Goal: Task Accomplishment & Management: Use online tool/utility

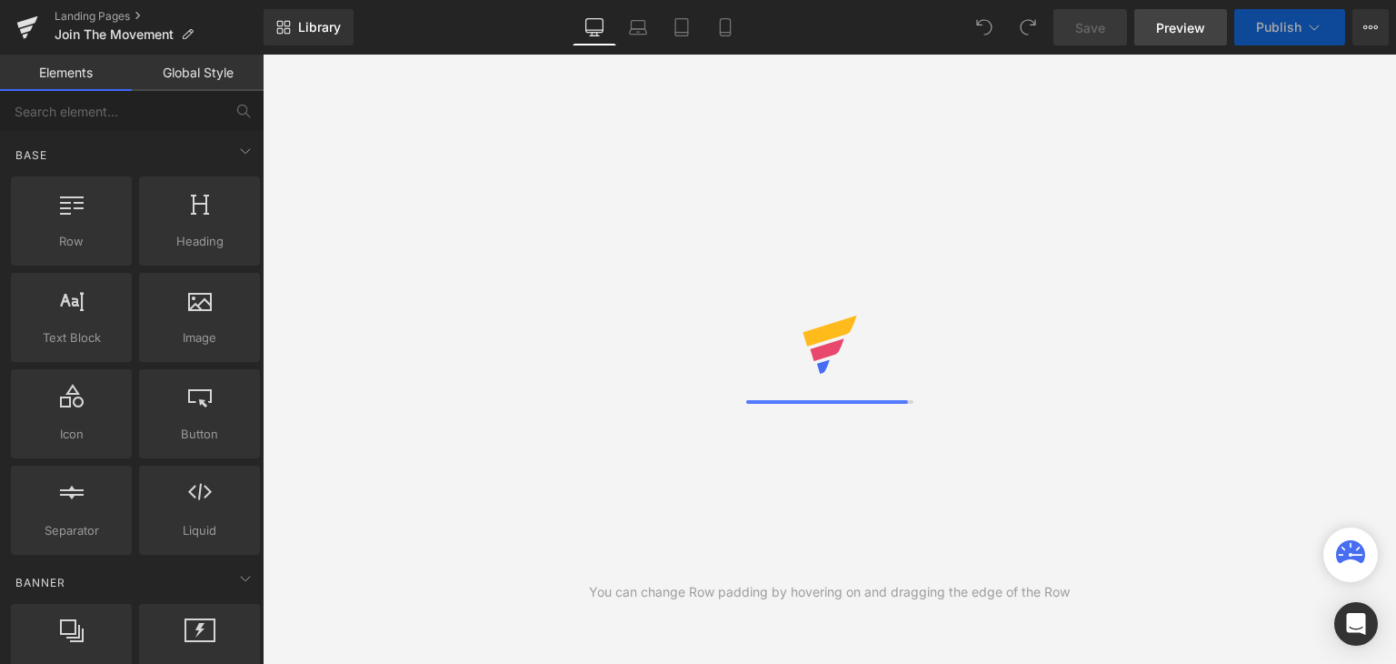
select select "[GEOGRAPHIC_DATA]"
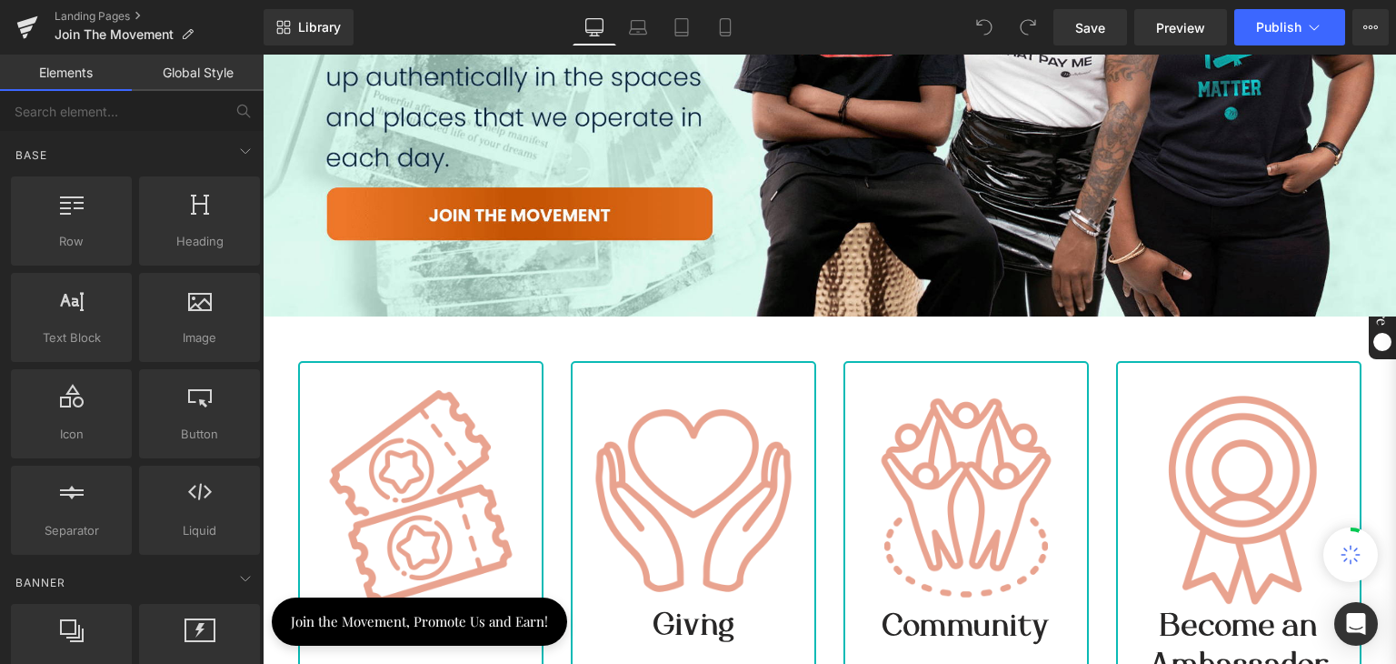
scroll to position [545, 0]
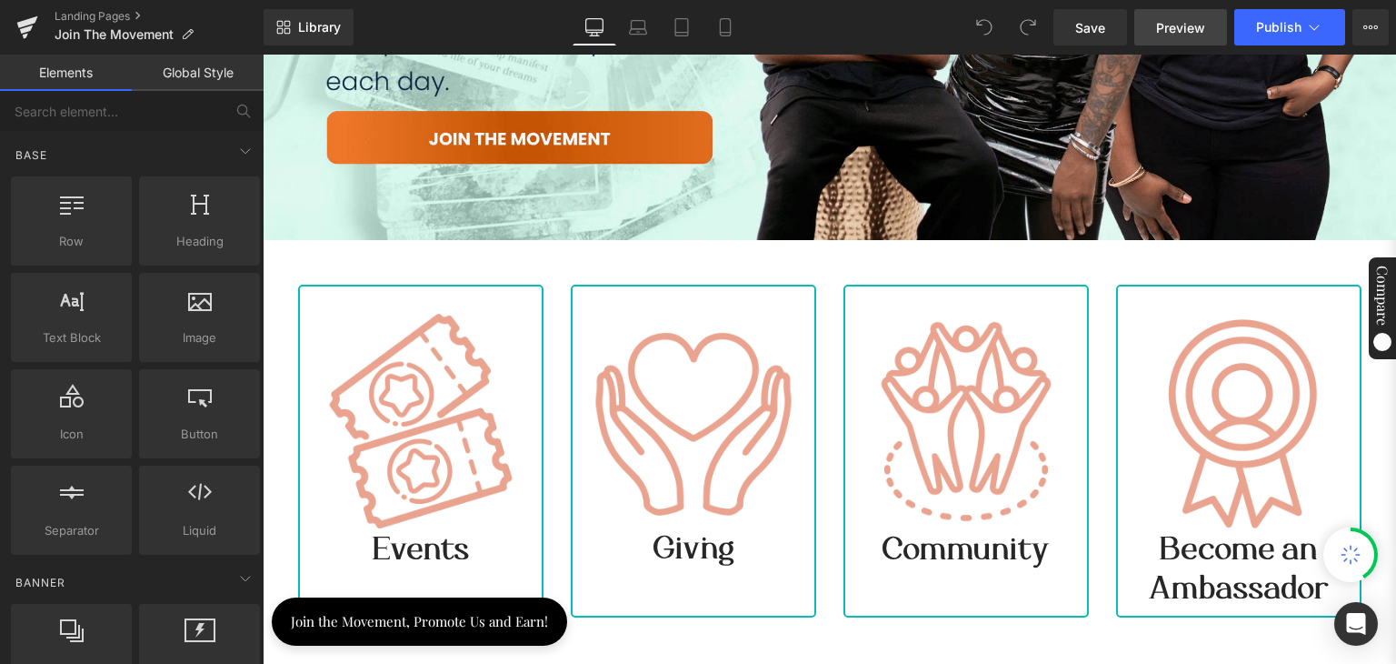
click at [1182, 37] on link "Preview" at bounding box center [1180, 27] width 93 height 36
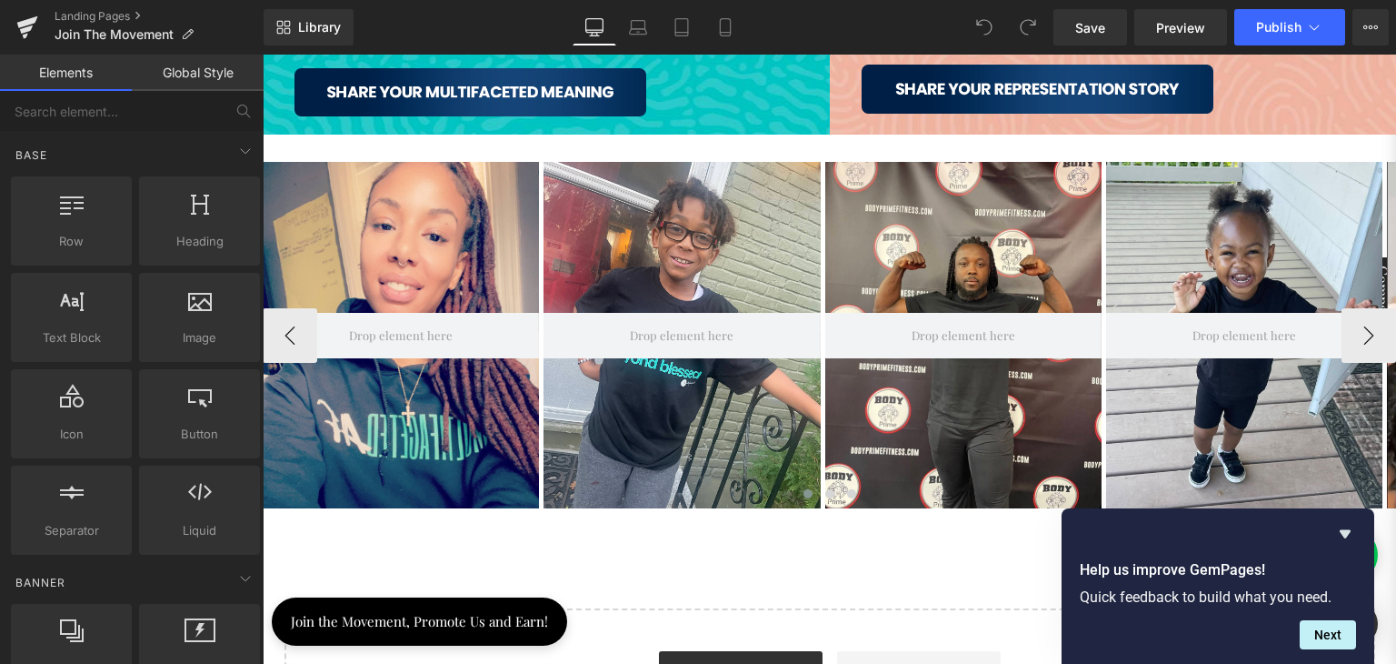
scroll to position [1909, 0]
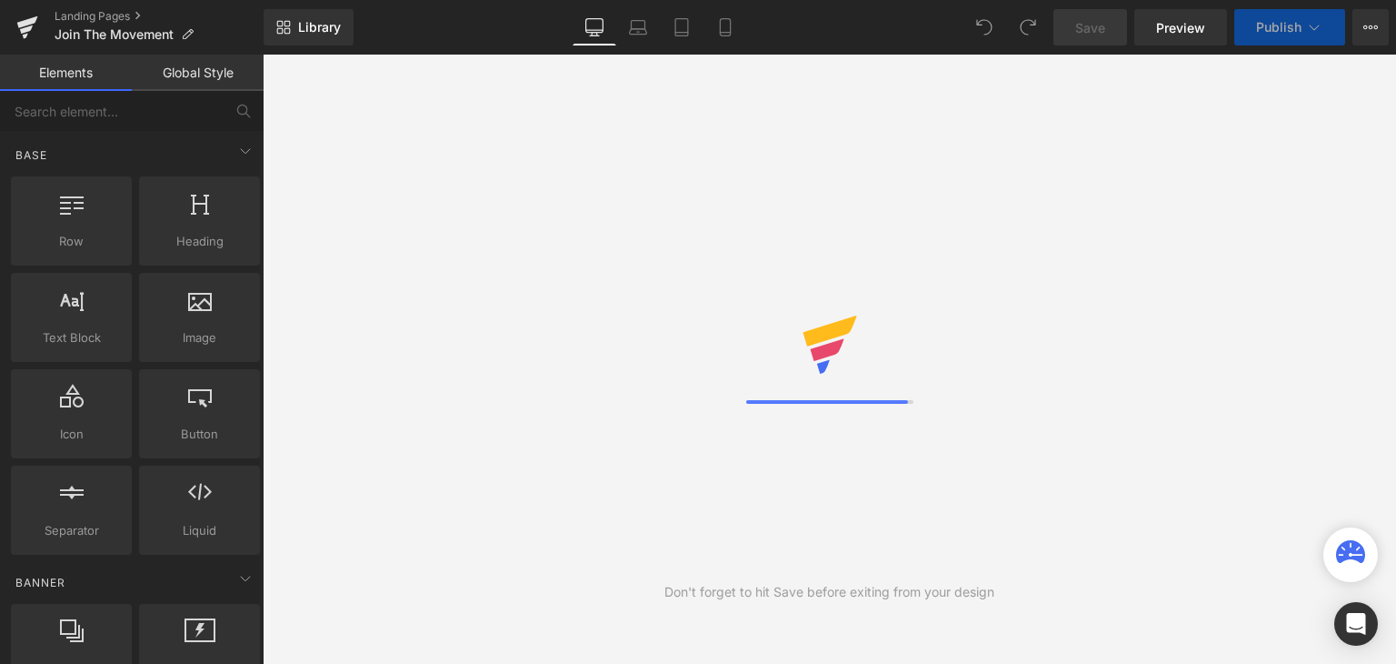
select select "[GEOGRAPHIC_DATA]"
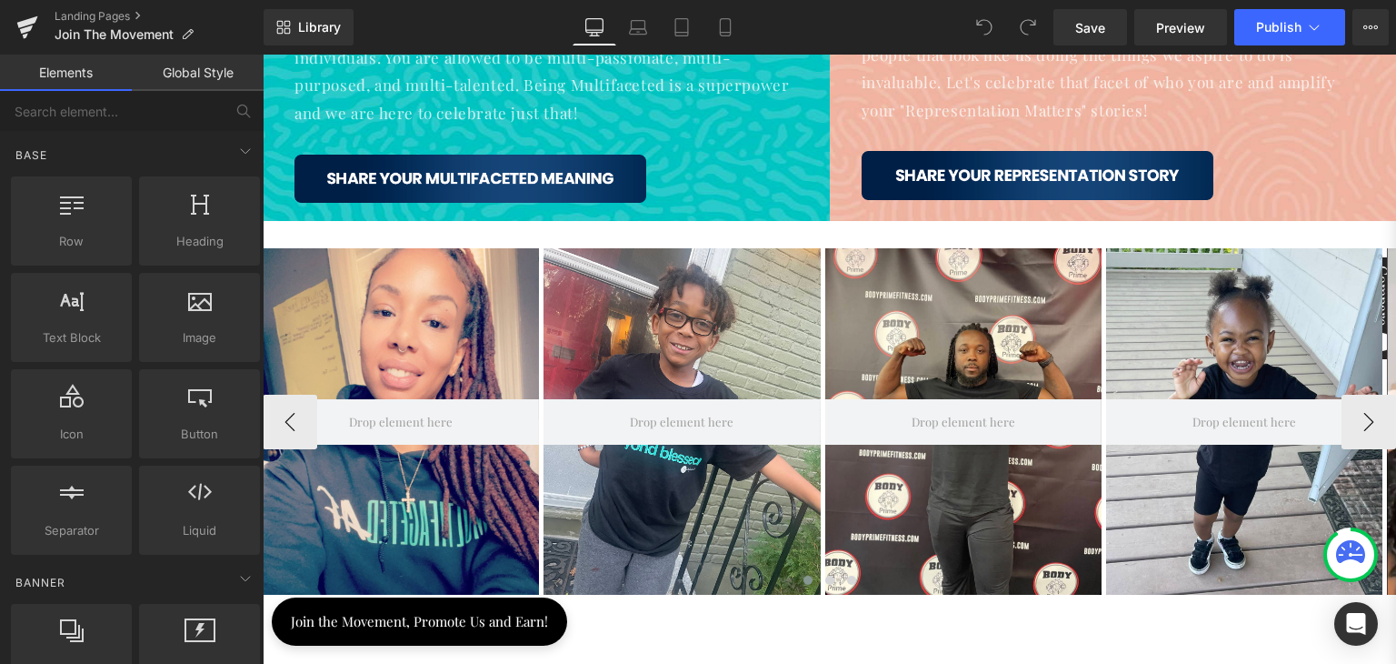
scroll to position [1545, 0]
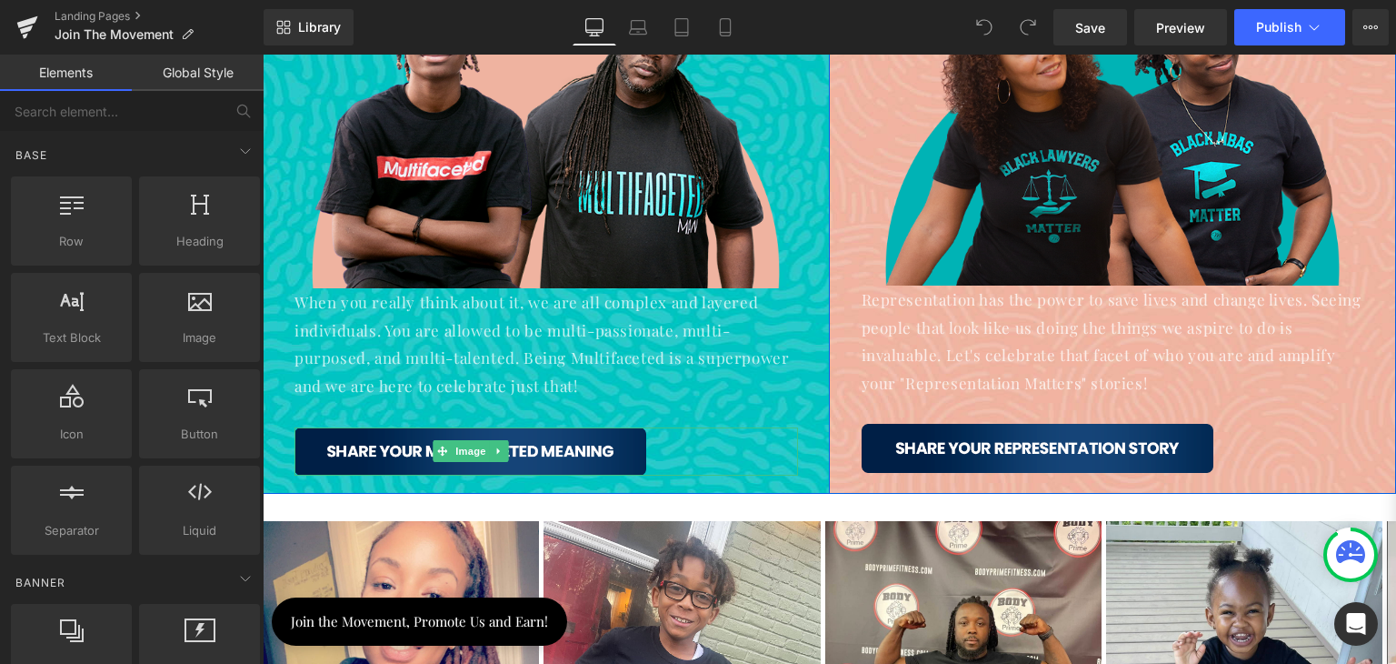
drag, startPoint x: 495, startPoint y: 211, endPoint x: 656, endPoint y: 445, distance: 284.4
click at [569, 432] on img at bounding box center [471, 451] width 352 height 48
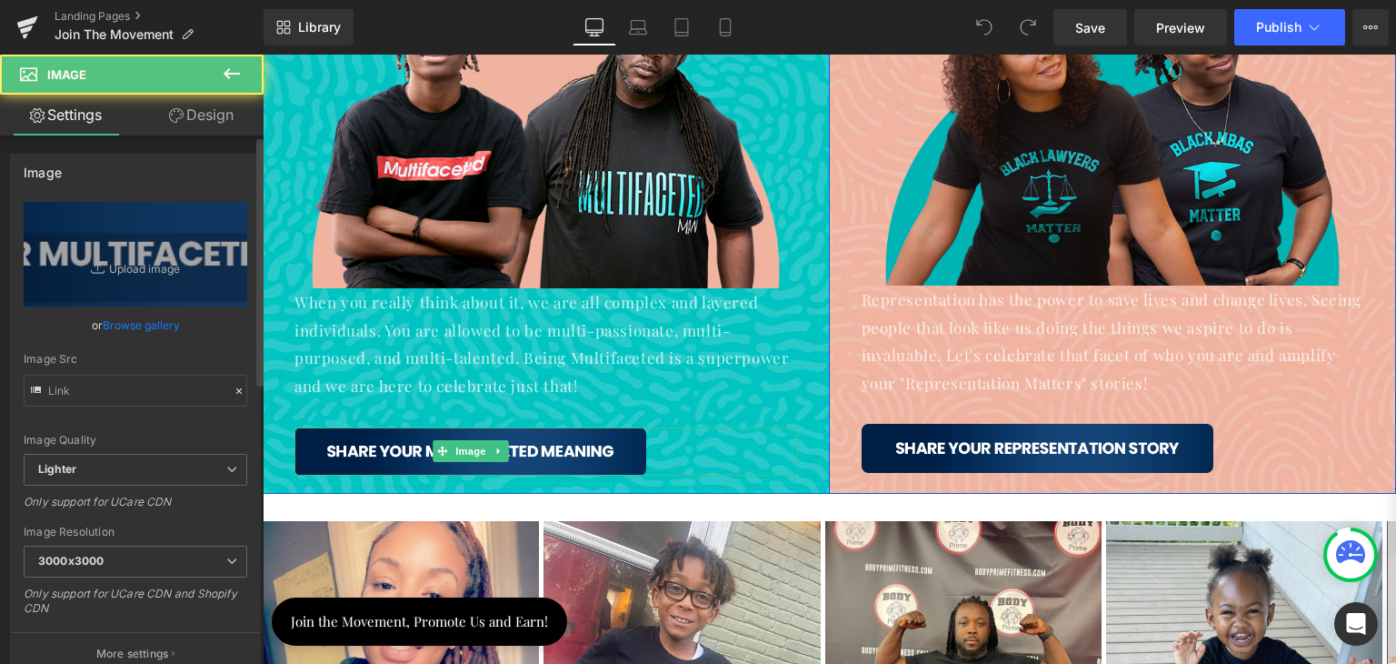
type input "https://ucarecdn.com/e0c435e3-f32c-49b9-bcfc-4b9c08b61bd6/-/format/auto/-/previ…"
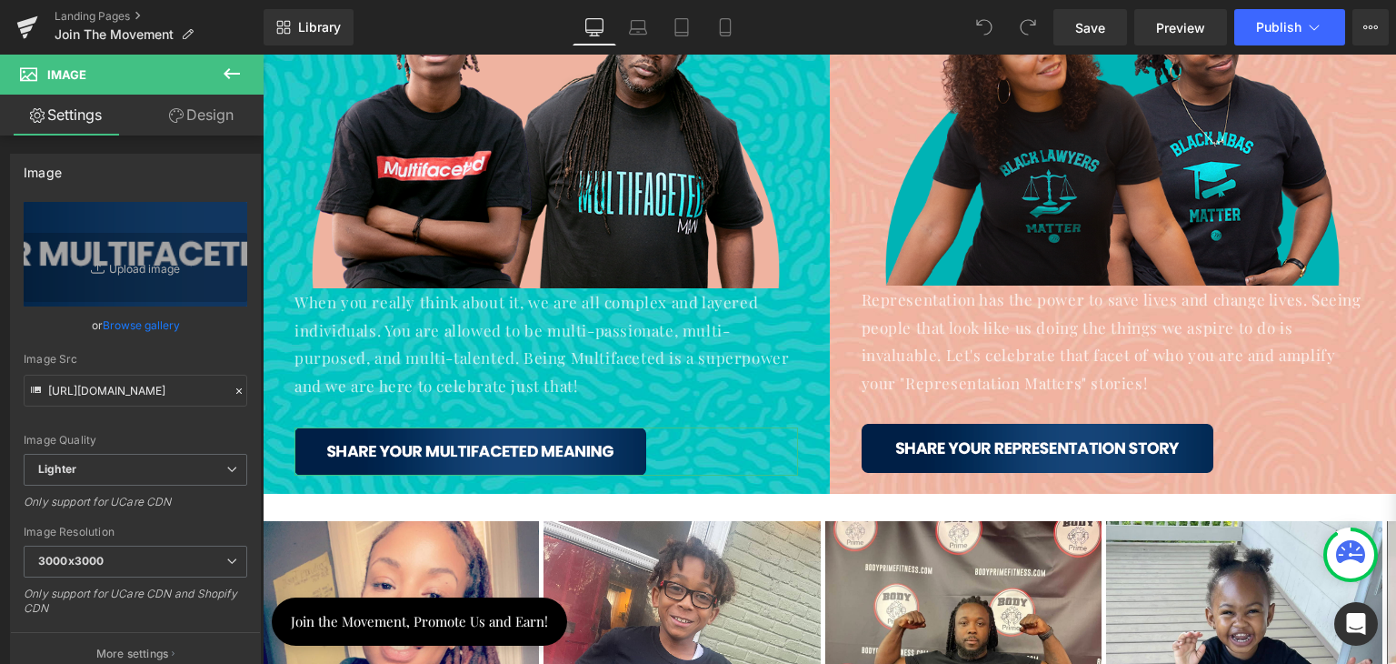
click at [189, 117] on link "Design" at bounding box center [201, 115] width 132 height 41
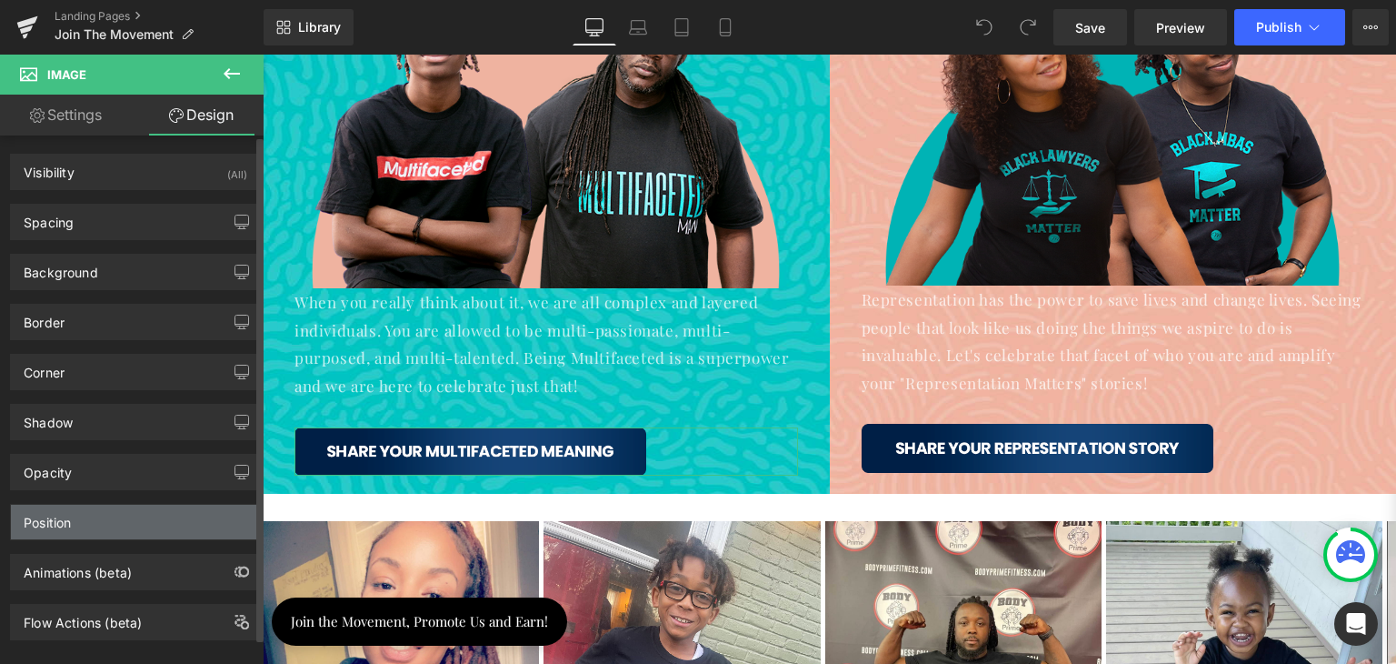
click at [131, 522] on div "Position" at bounding box center [135, 522] width 249 height 35
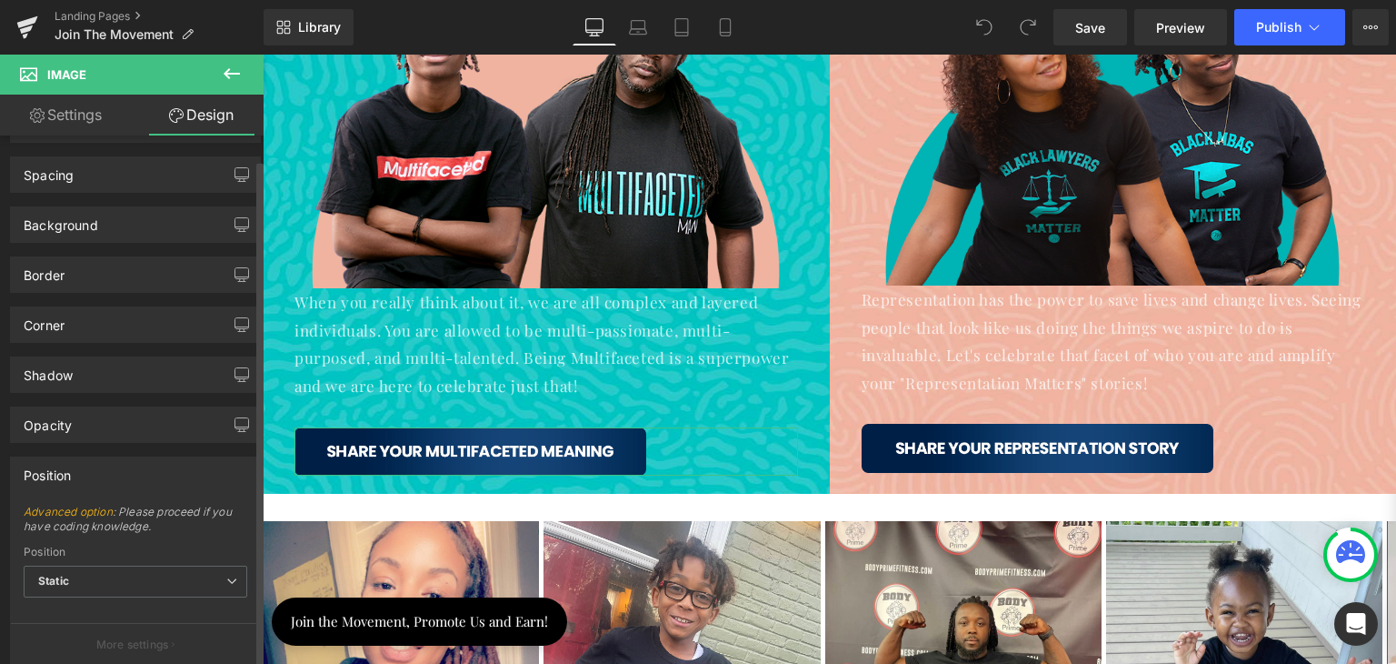
scroll to position [91, 0]
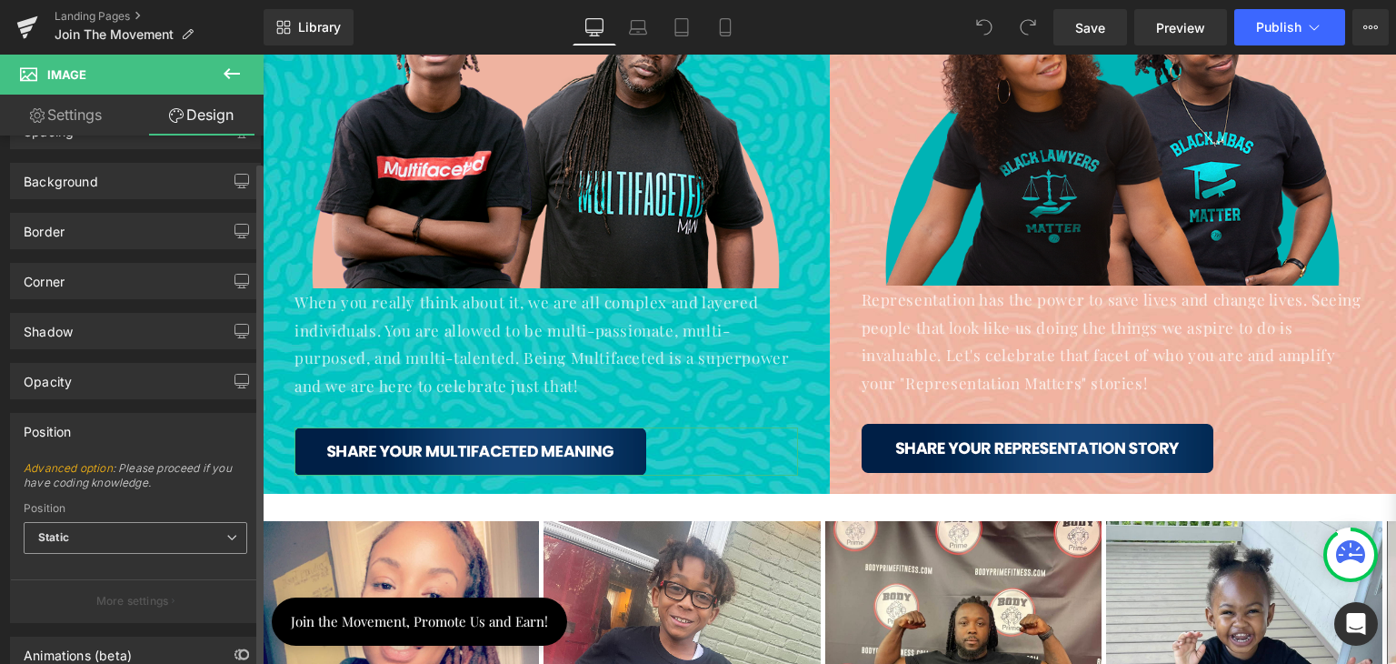
click at [105, 531] on span "Static" at bounding box center [136, 538] width 224 height 32
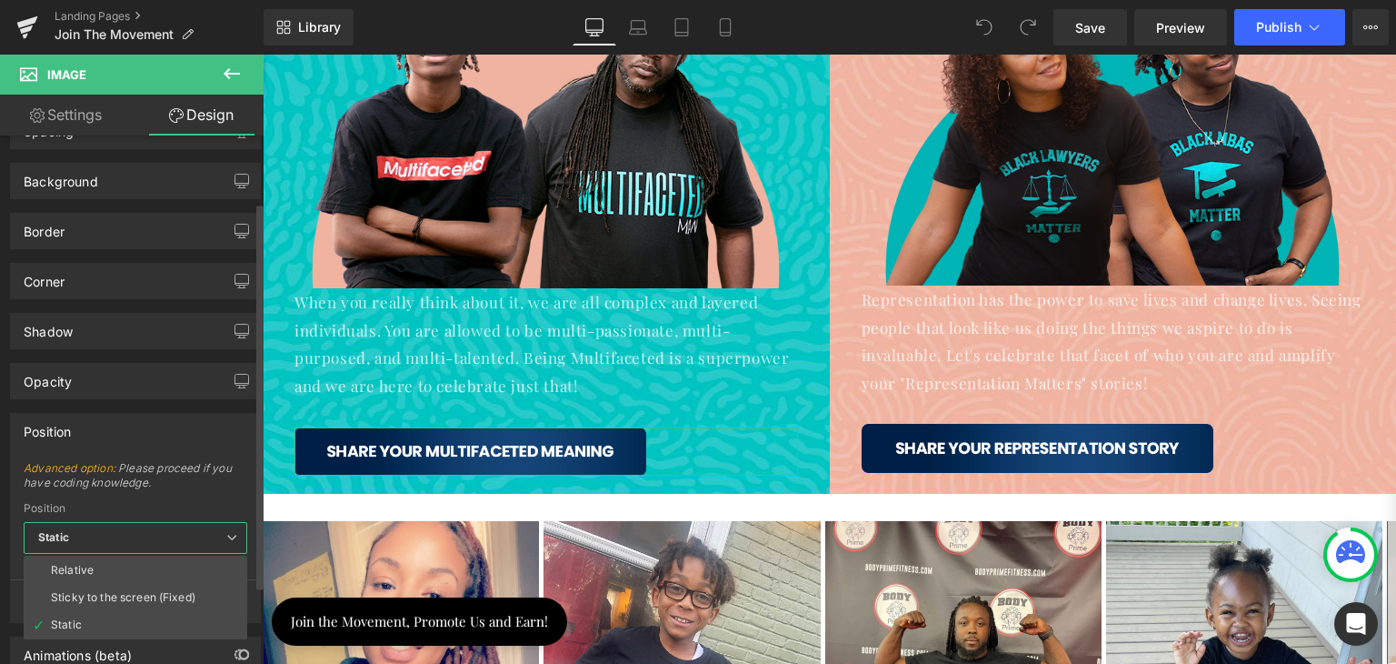
click at [115, 417] on div "Position" at bounding box center [135, 431] width 249 height 35
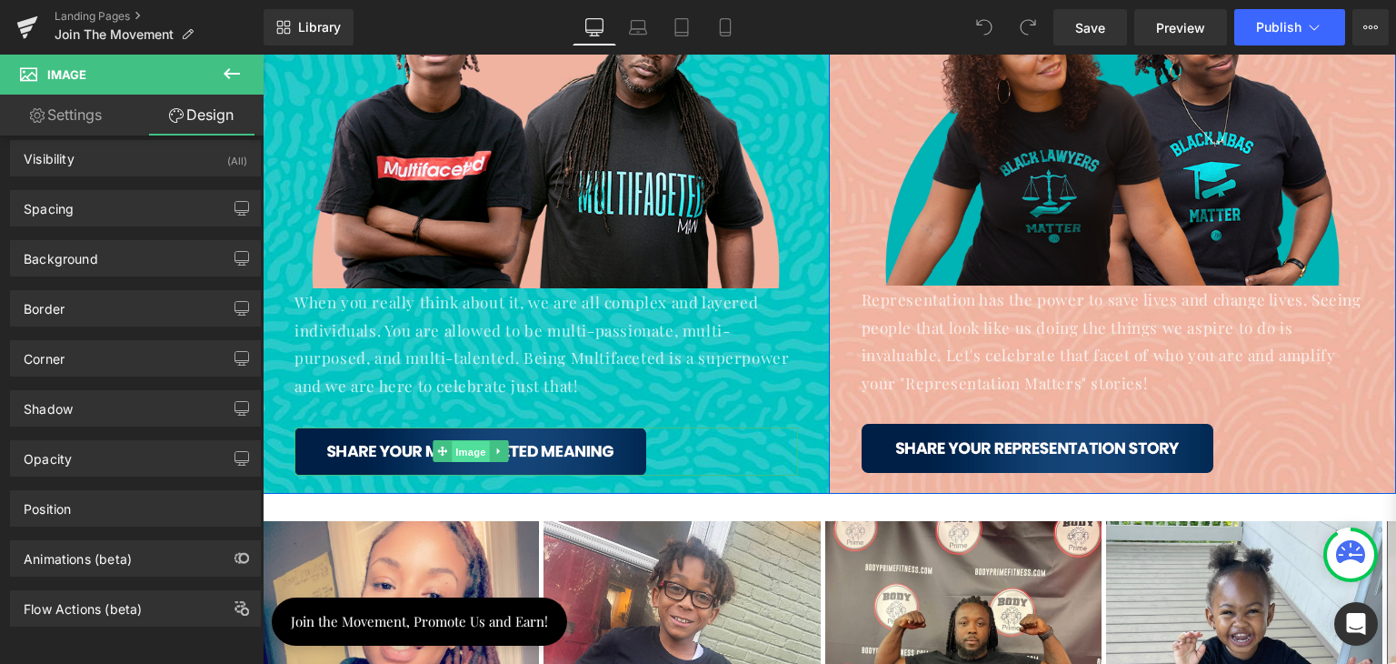
click at [476, 441] on span "Image" at bounding box center [471, 452] width 38 height 22
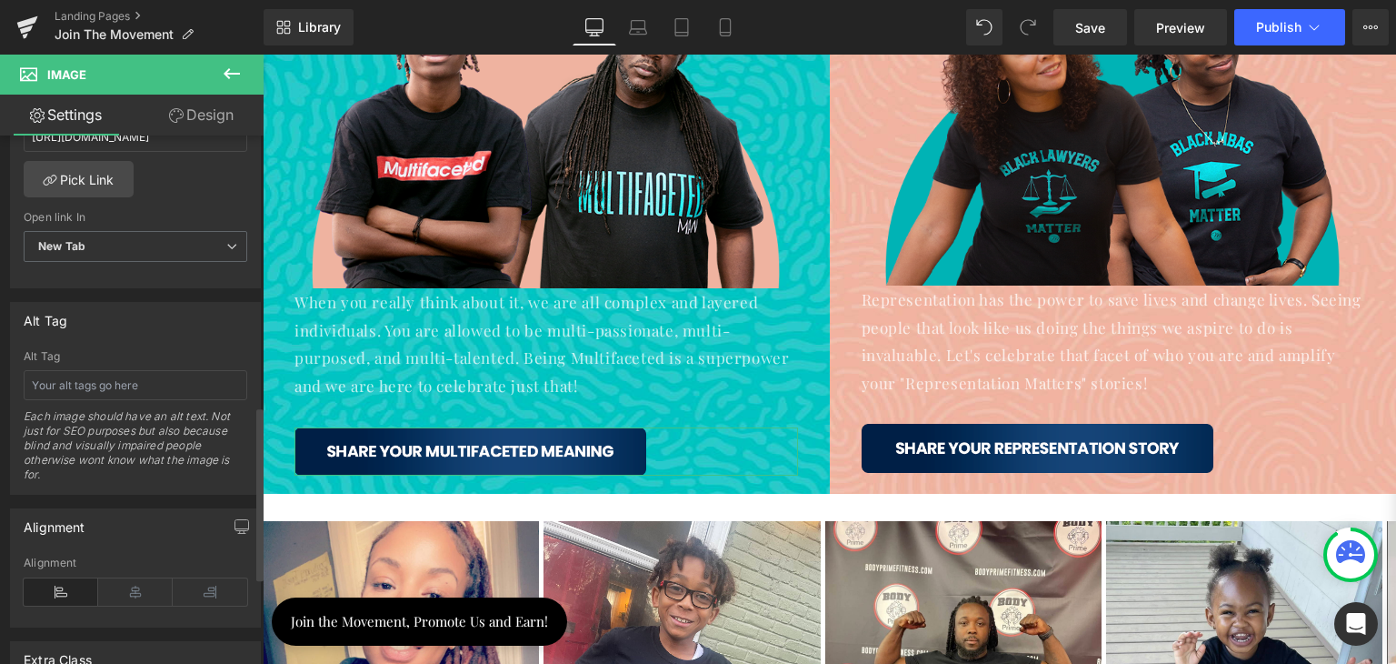
scroll to position [1083, 0]
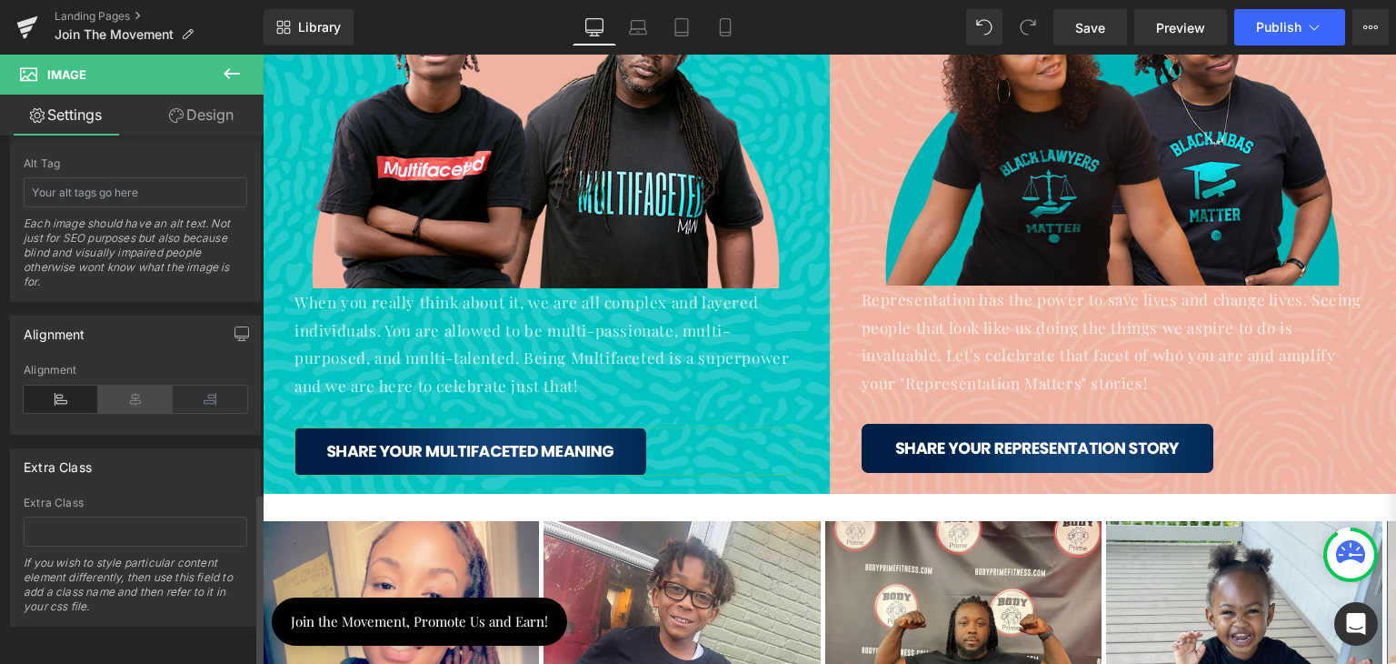
click at [135, 390] on icon at bounding box center [135, 398] width 75 height 27
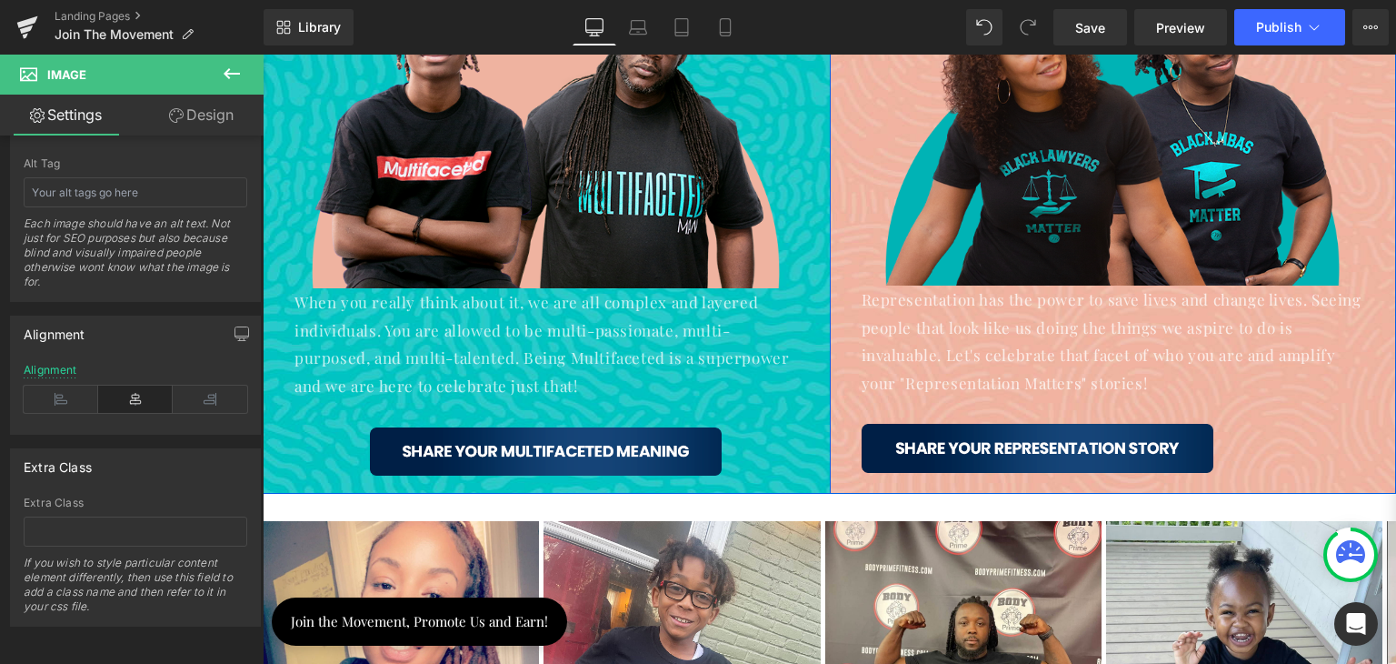
click at [975, 438] on img at bounding box center [1038, 448] width 352 height 48
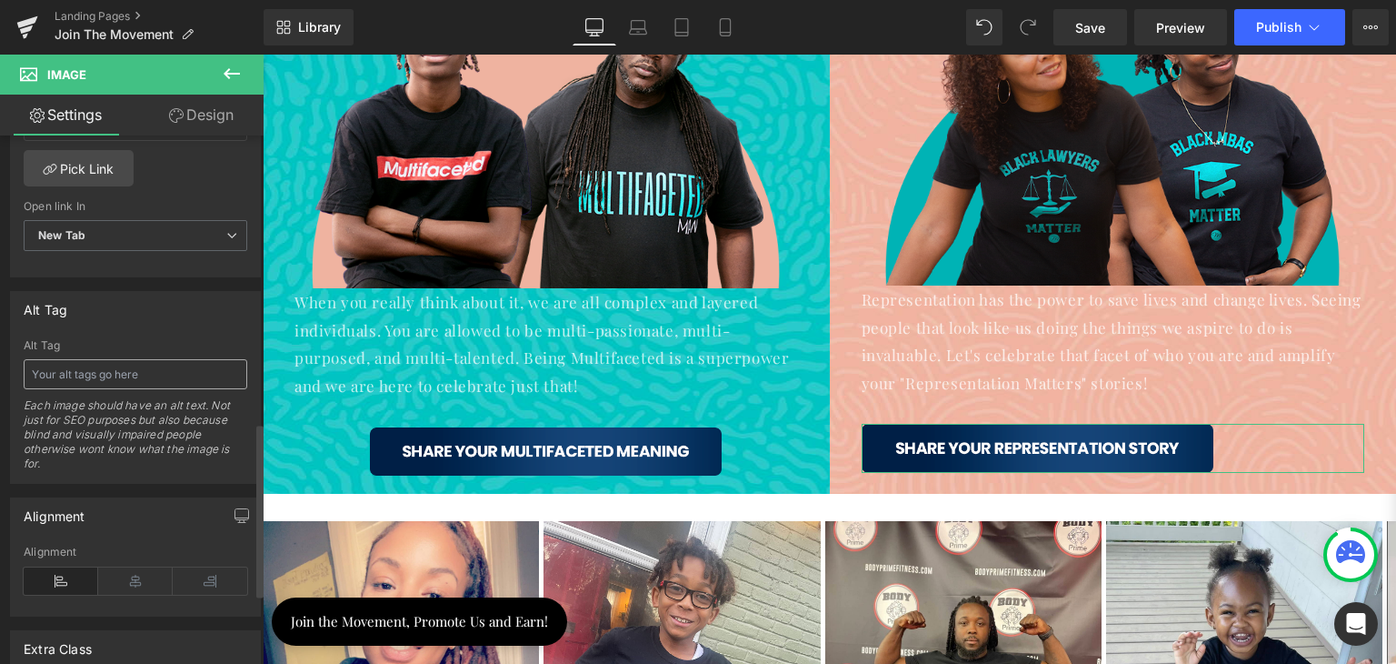
scroll to position [1000, 0]
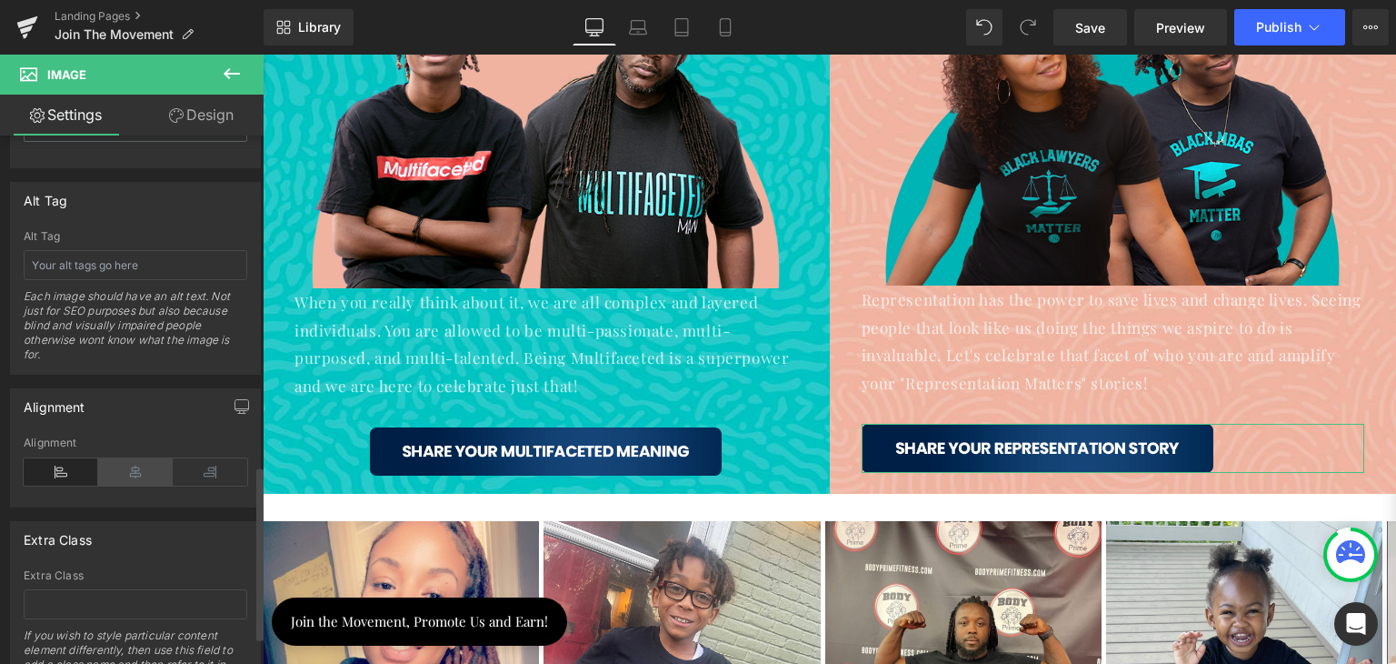
click at [134, 474] on icon at bounding box center [135, 471] width 75 height 27
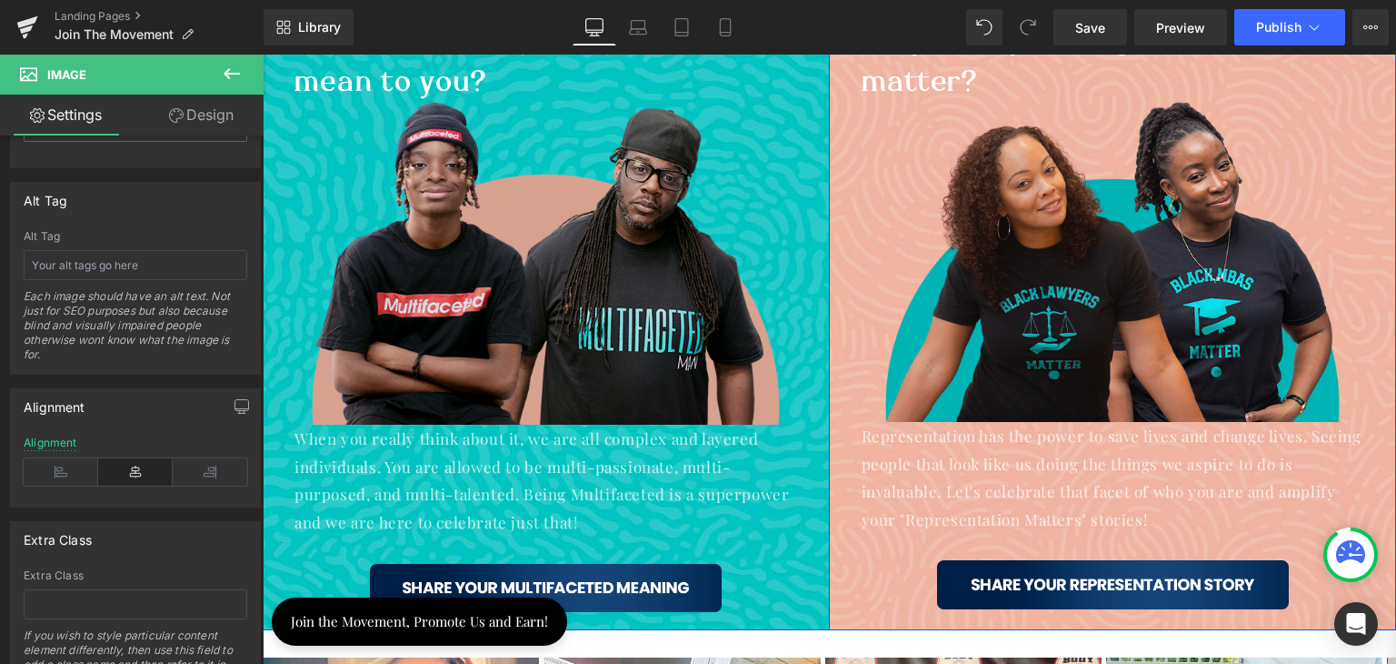
scroll to position [1273, 0]
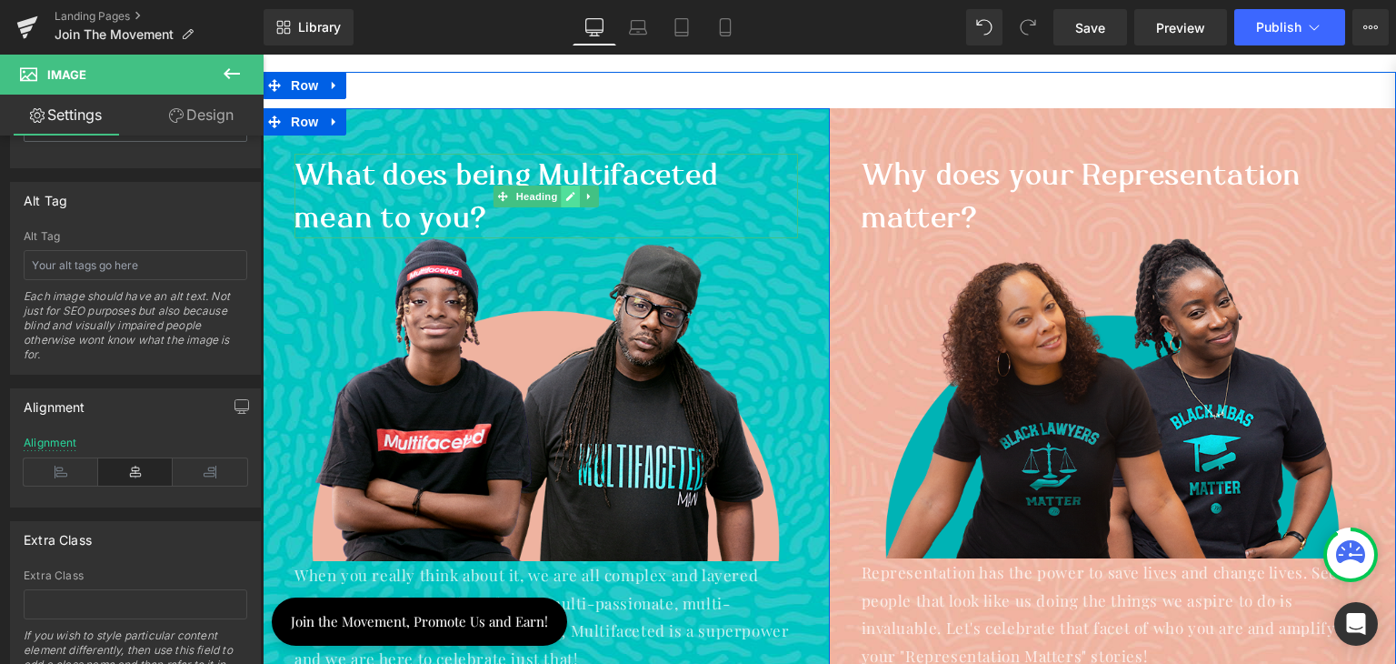
click at [565, 191] on icon at bounding box center [570, 196] width 10 height 11
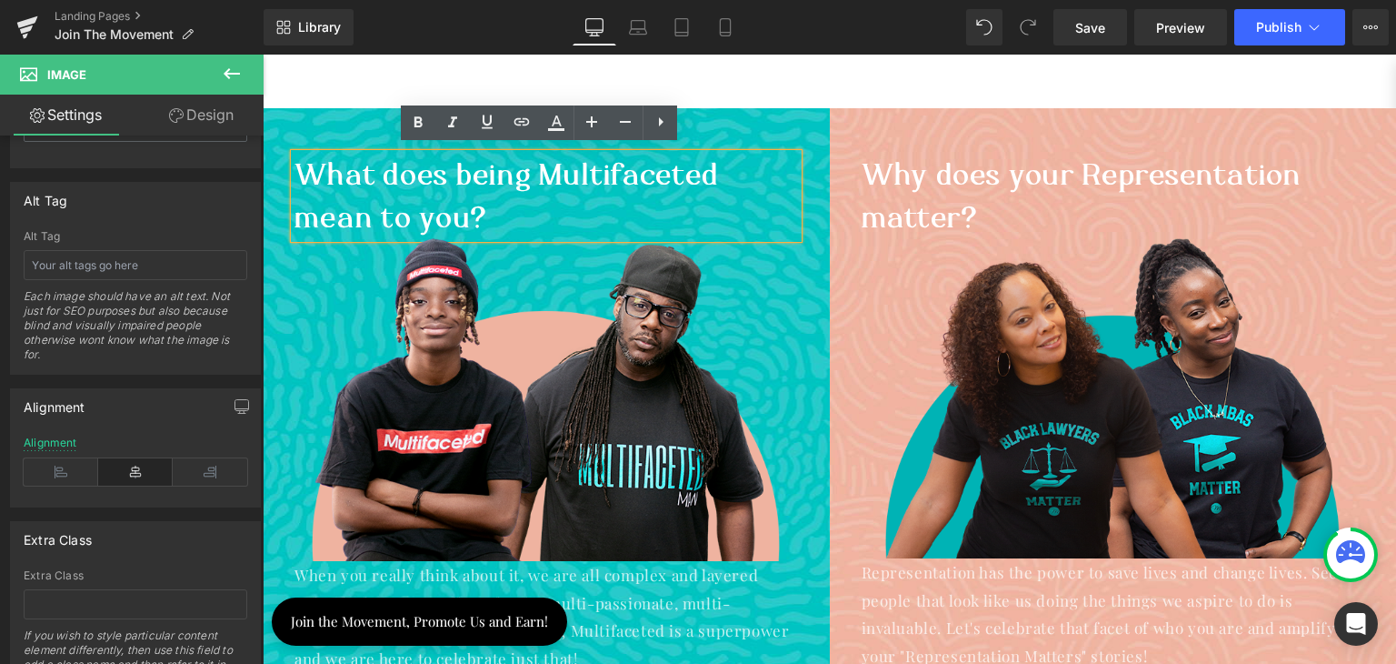
click at [418, 208] on h1 "What does being Multifaceted mean to you?" at bounding box center [547, 196] width 504 height 84
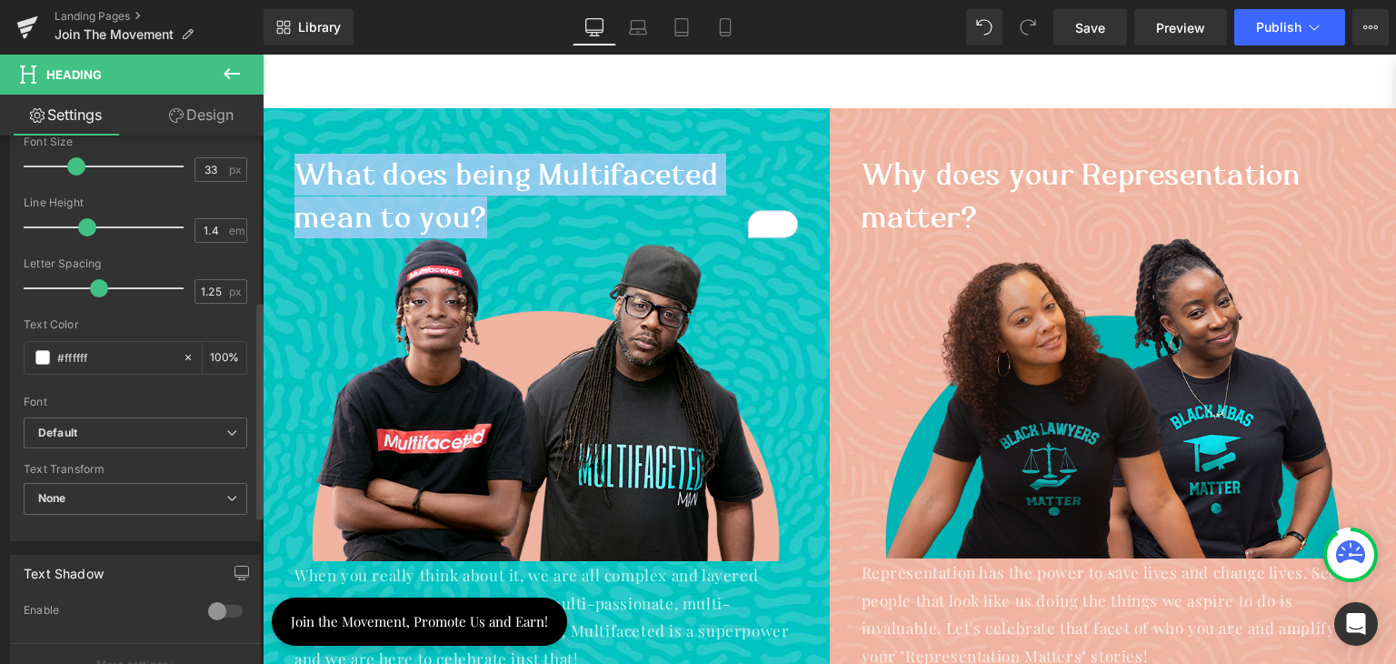
scroll to position [758, 0]
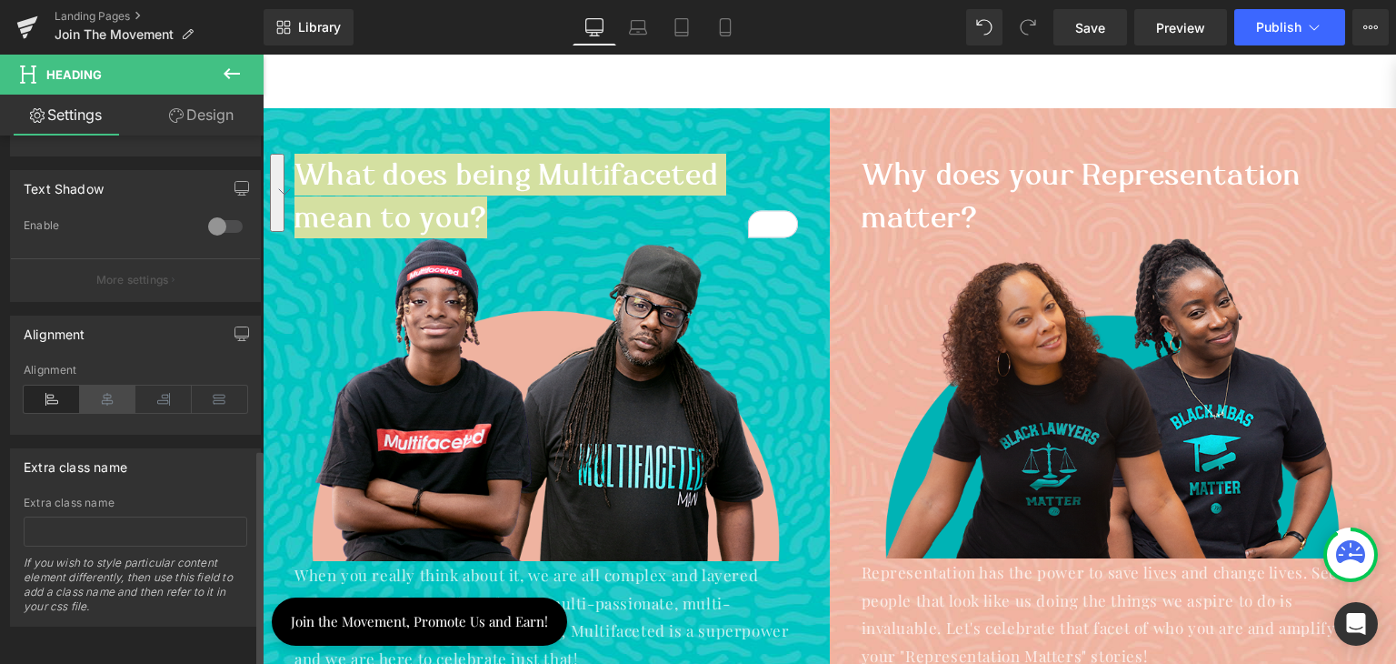
click at [102, 392] on icon at bounding box center [108, 398] width 56 height 27
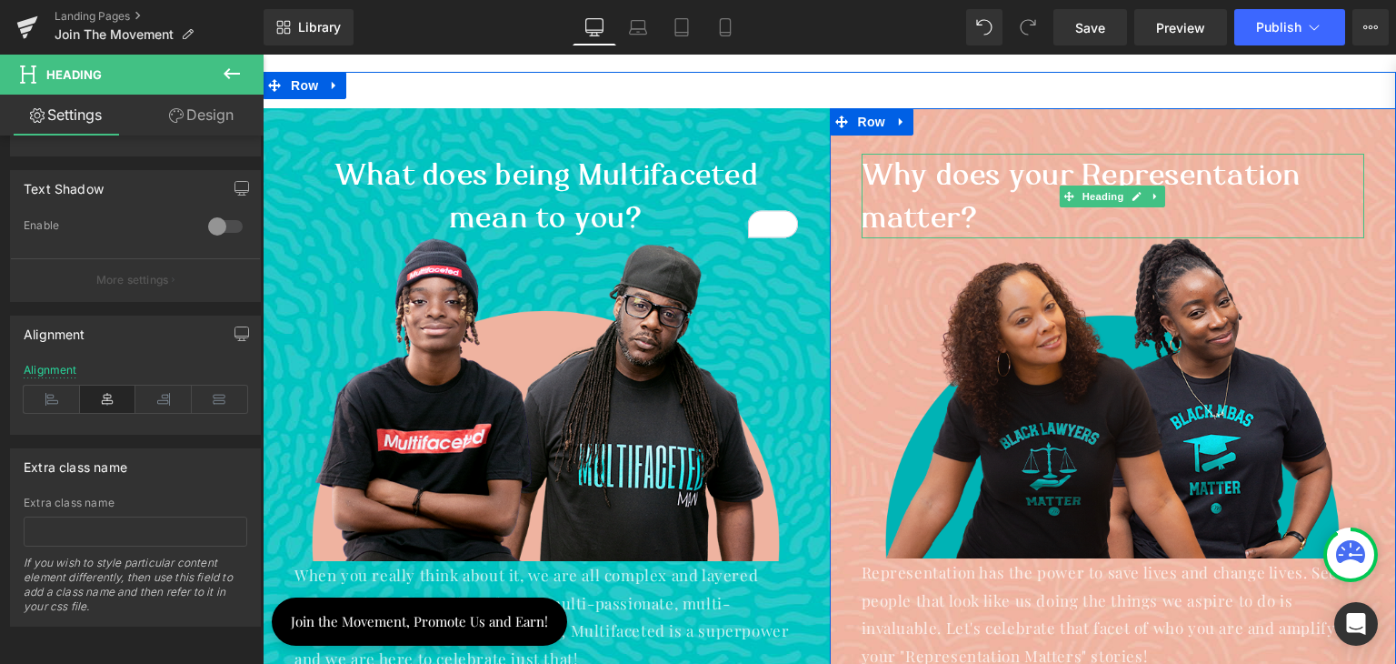
click at [974, 212] on h1 "Why does your Representation matter?" at bounding box center [1114, 196] width 504 height 84
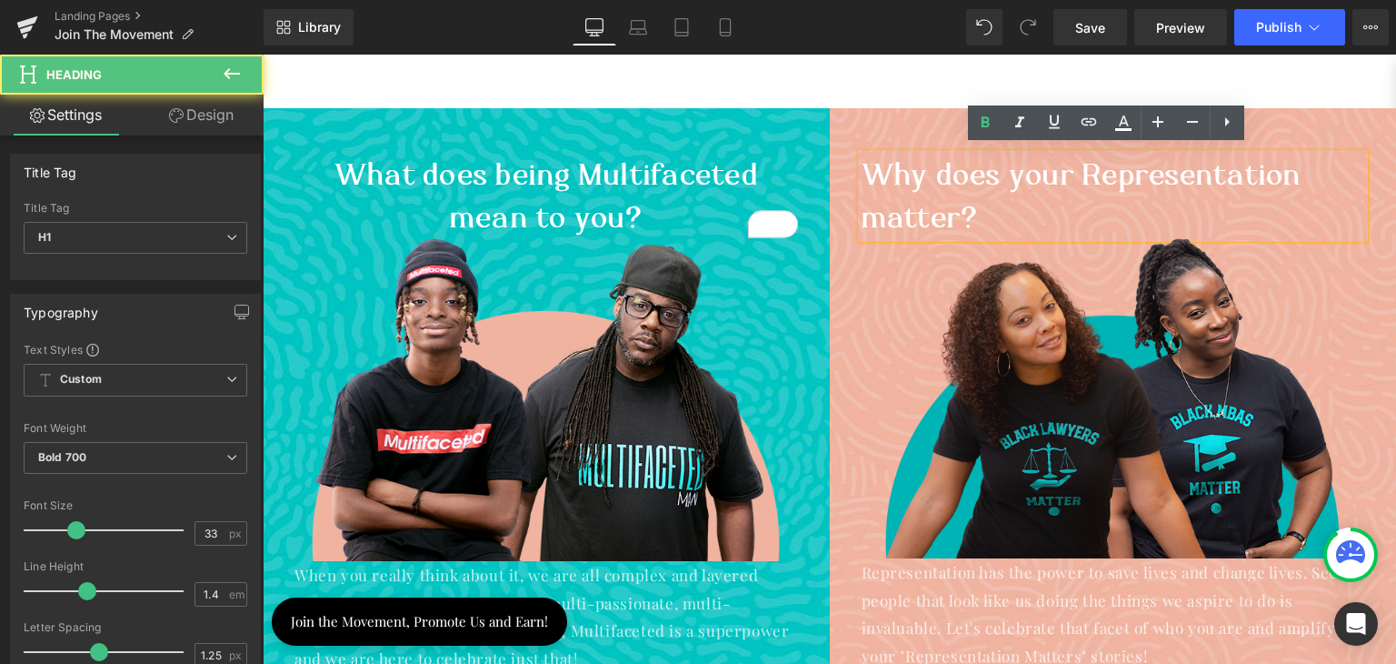
click at [941, 205] on h1 "Why does your Representation matter?" at bounding box center [1114, 196] width 504 height 84
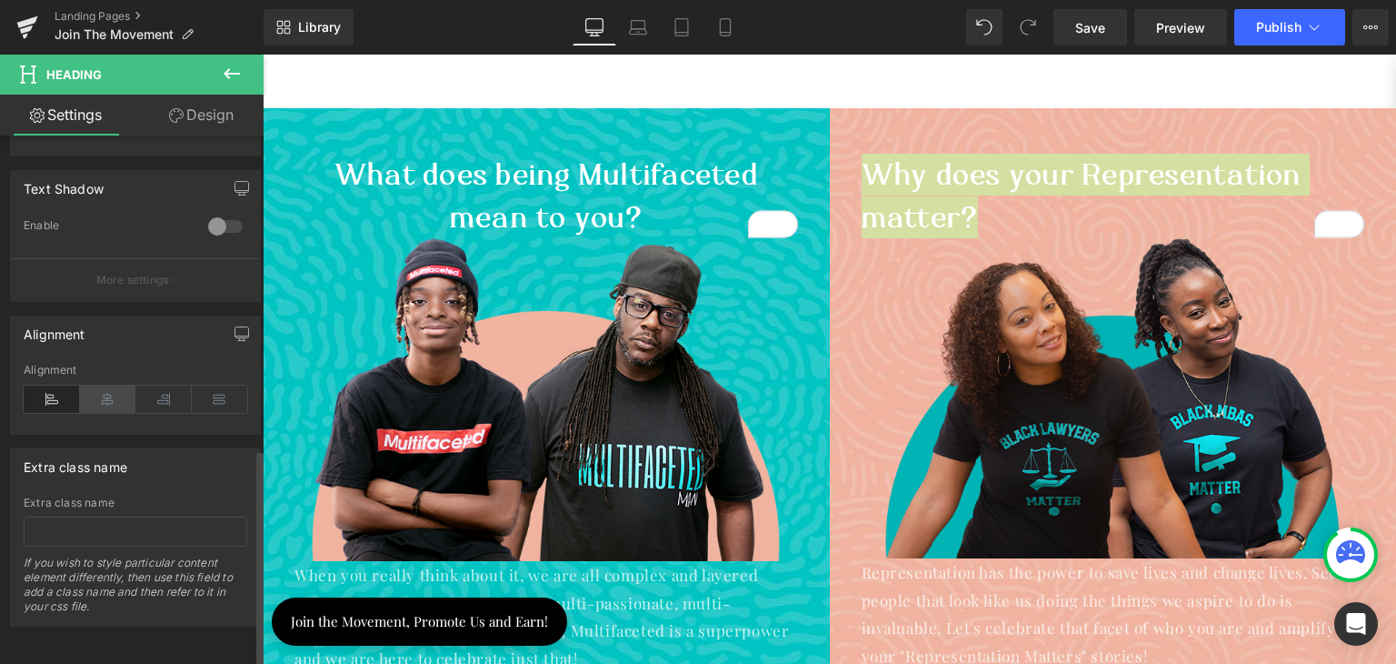
click at [112, 390] on icon at bounding box center [108, 398] width 56 height 27
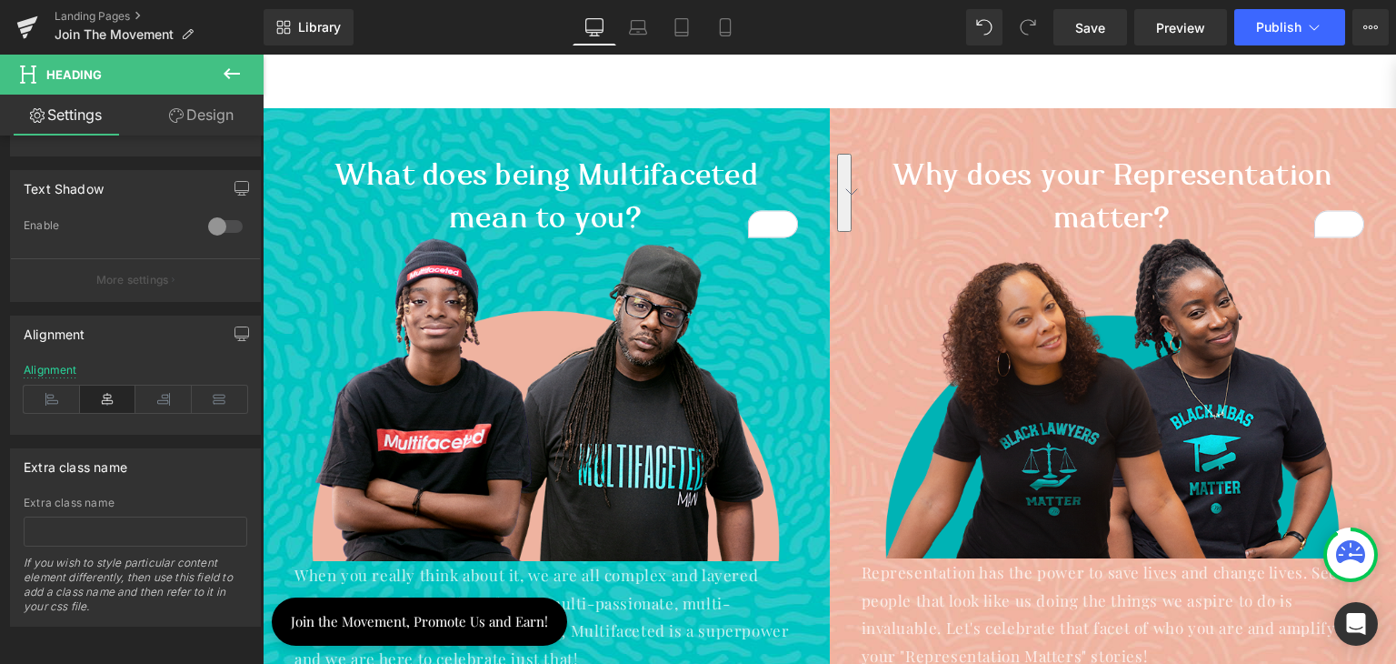
click at [227, 65] on icon at bounding box center [232, 74] width 22 height 22
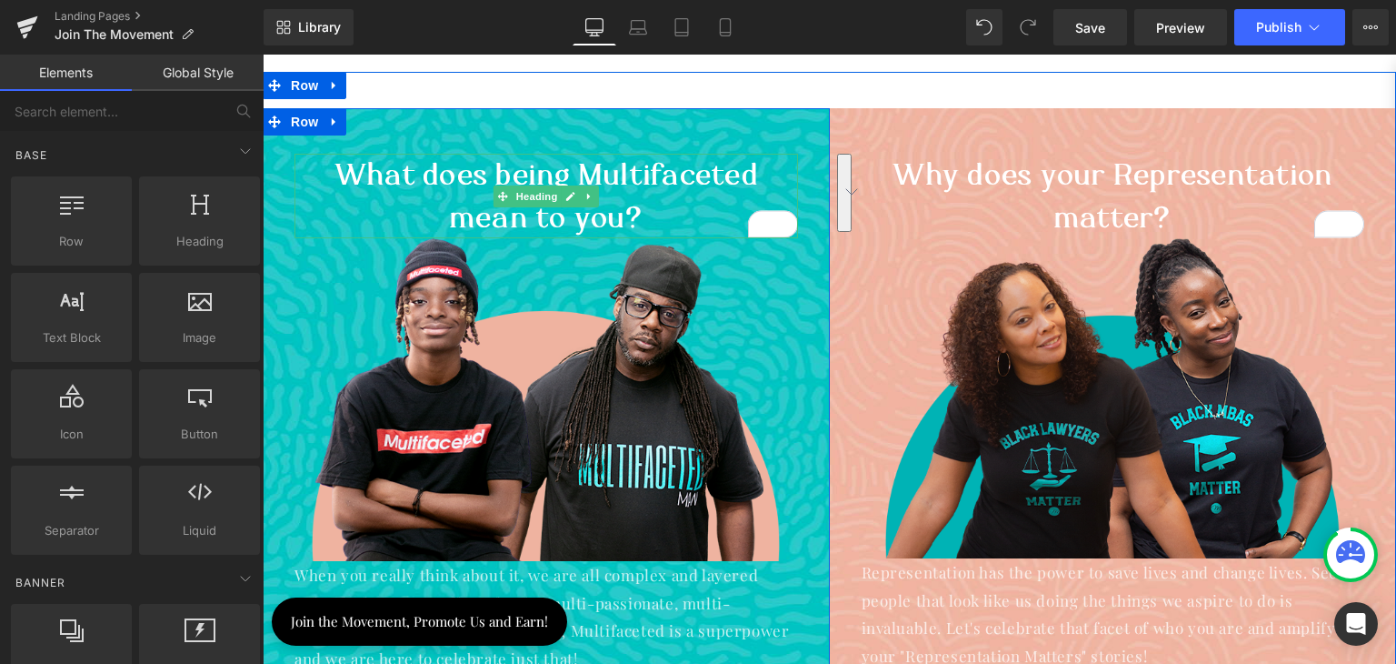
click at [595, 163] on h1 "What does being Multifaceted mean to you?" at bounding box center [547, 196] width 504 height 84
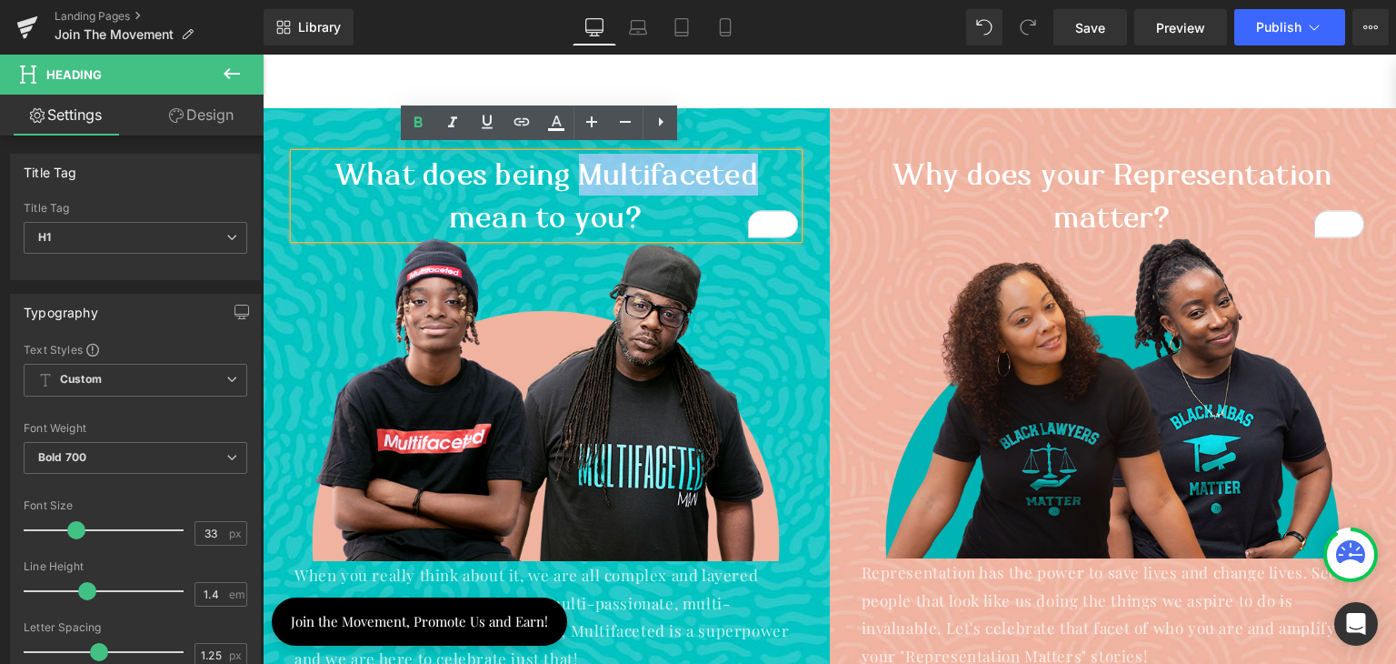
drag, startPoint x: 575, startPoint y: 162, endPoint x: 747, endPoint y: 161, distance: 171.8
click at [747, 161] on h1 "What does being Multifaceted mean to you?" at bounding box center [547, 196] width 504 height 84
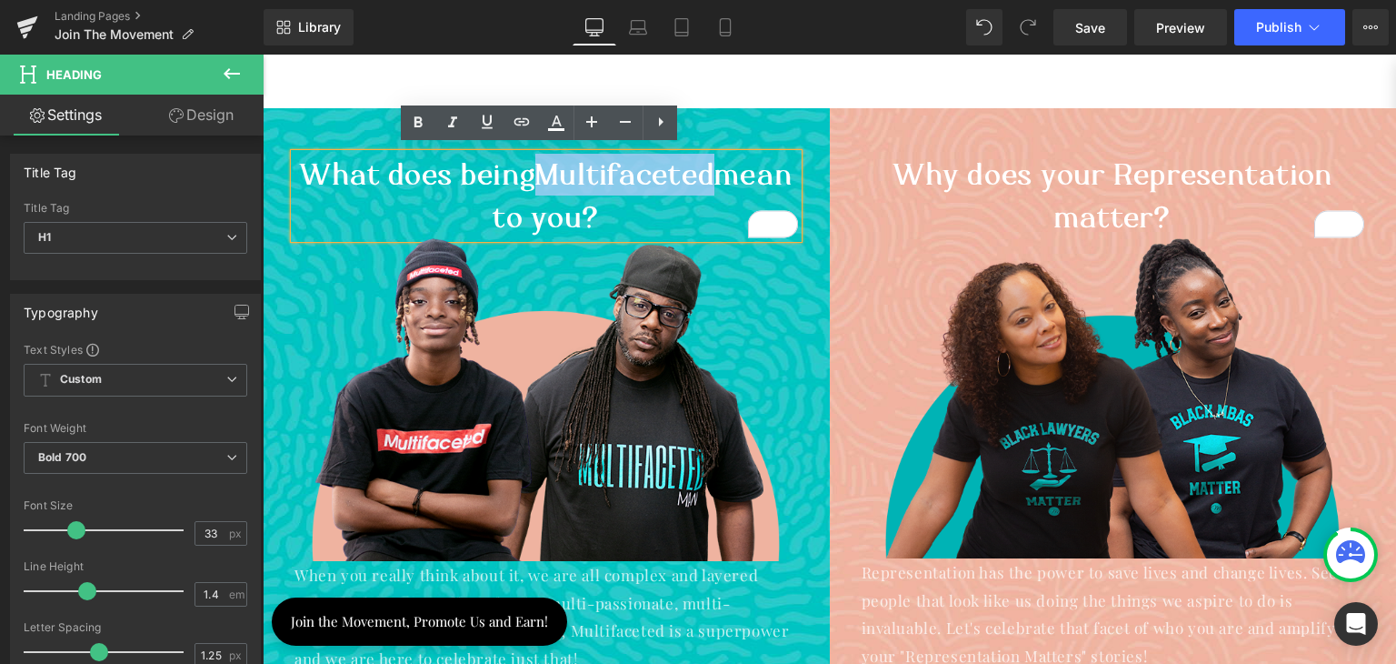
click at [714, 168] on span "Multifaceted" at bounding box center [624, 173] width 179 height 35
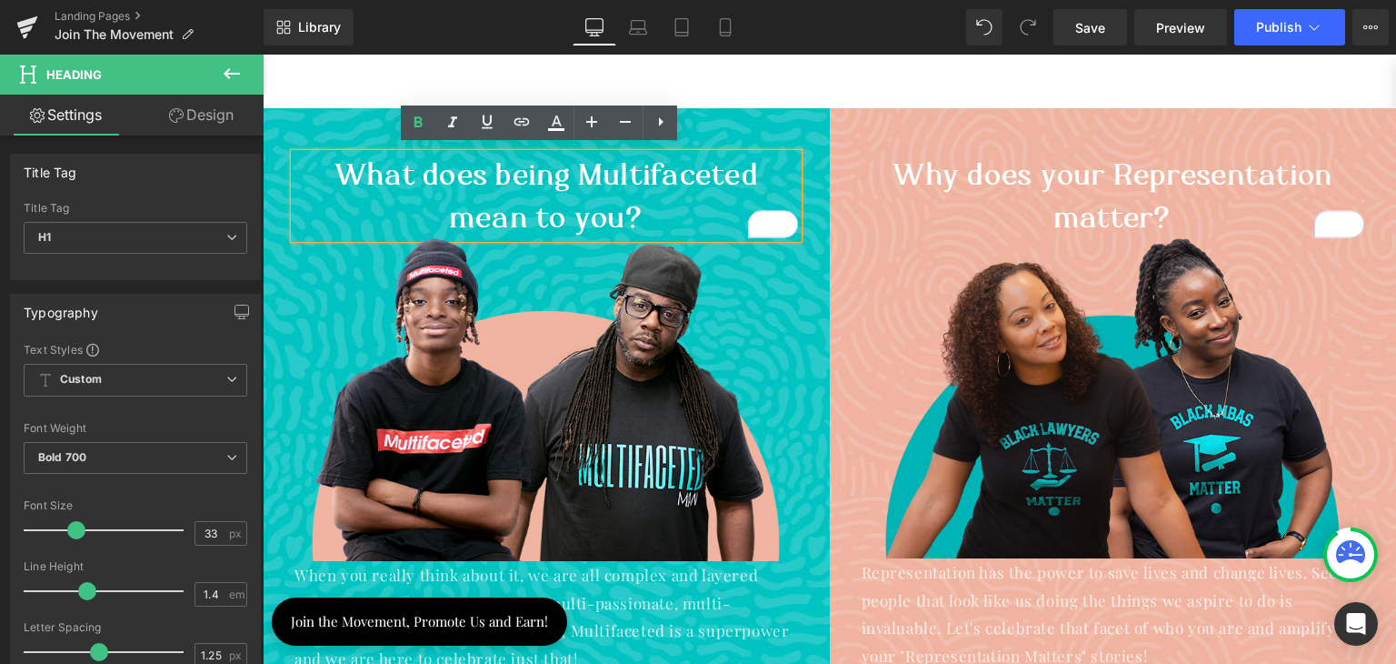
click at [656, 215] on h1 "What does being Multifaceted mean to you?" at bounding box center [547, 196] width 504 height 84
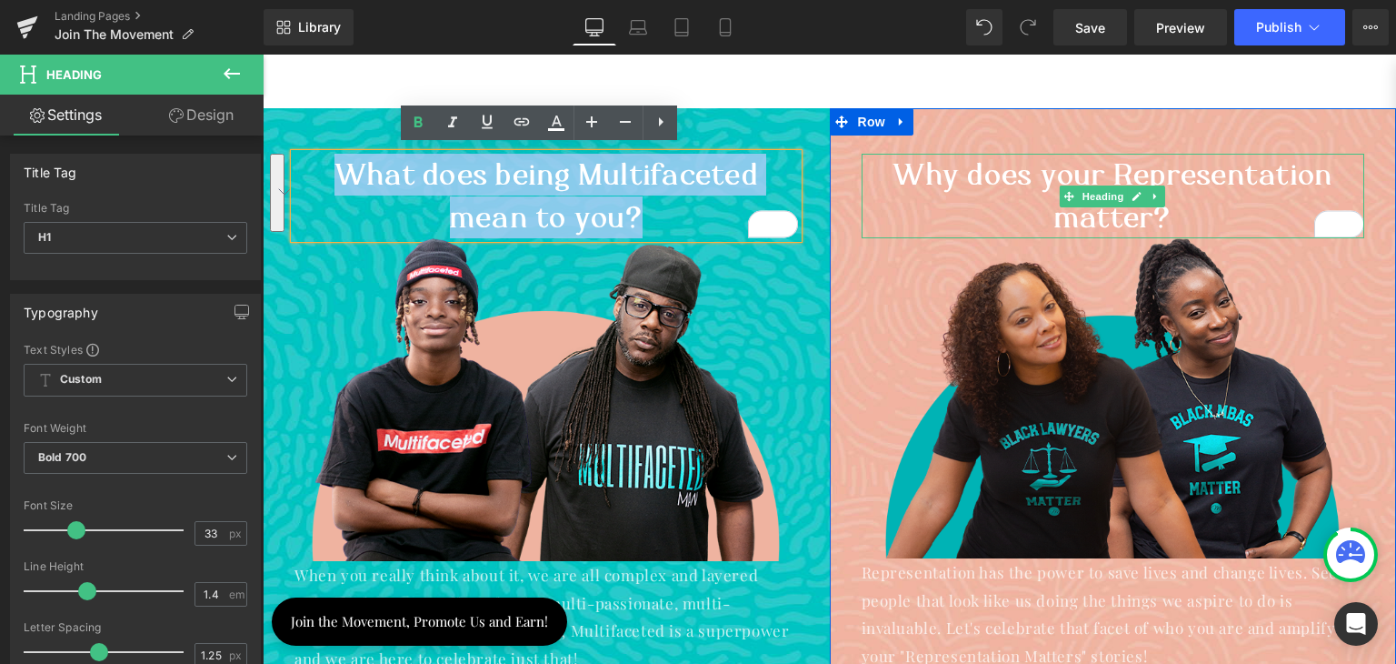
click at [1201, 199] on h1 "Why does your Representation matter?" at bounding box center [1114, 196] width 504 height 84
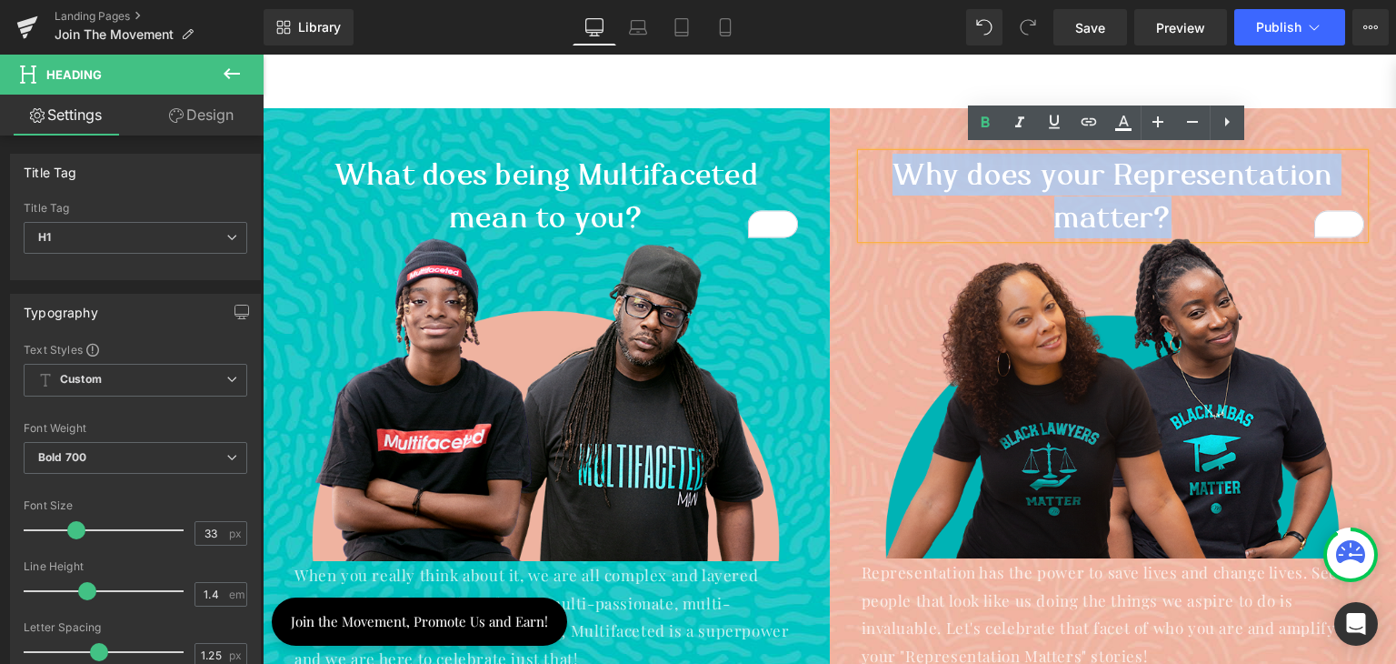
click at [899, 175] on h1 "Why does your Representation matter?" at bounding box center [1114, 196] width 504 height 84
click at [1124, 169] on h1 "Why does your Representation matter?" at bounding box center [1114, 196] width 504 height 84
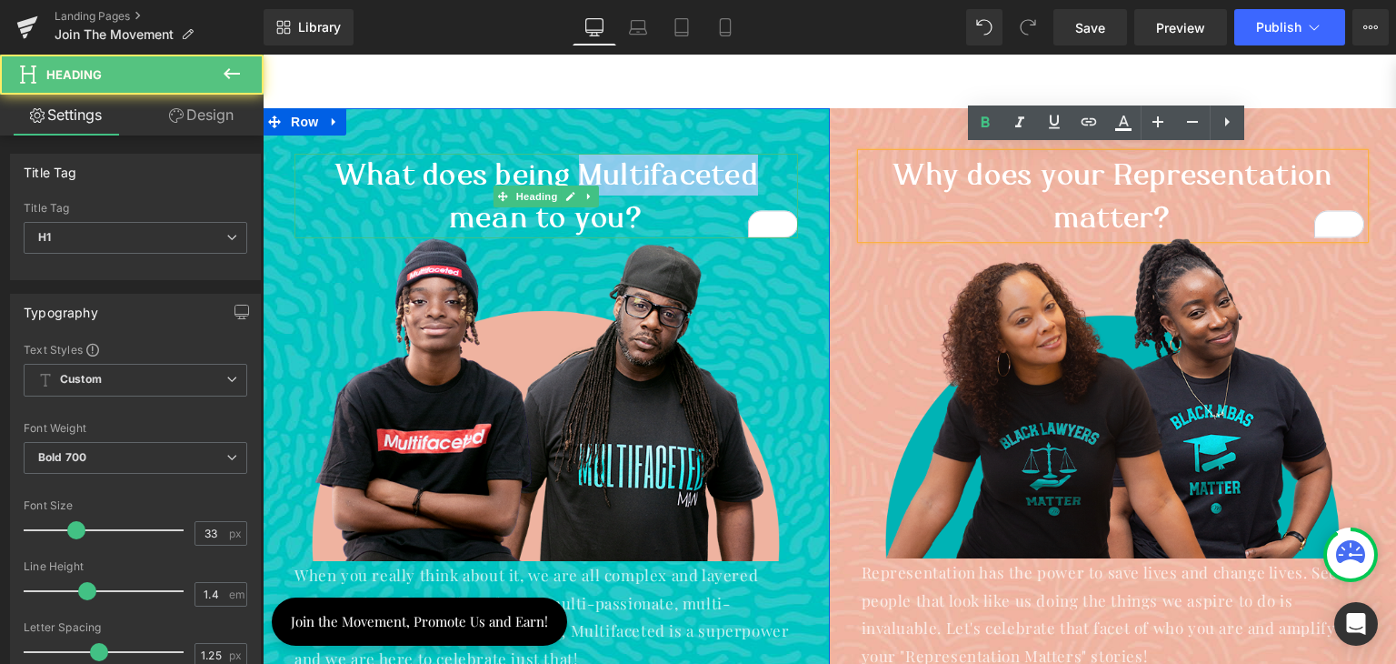
drag, startPoint x: 575, startPoint y: 166, endPoint x: 752, endPoint y: 165, distance: 176.4
click at [752, 165] on h1 "What does being Multifaceted mean to you?" at bounding box center [547, 196] width 504 height 84
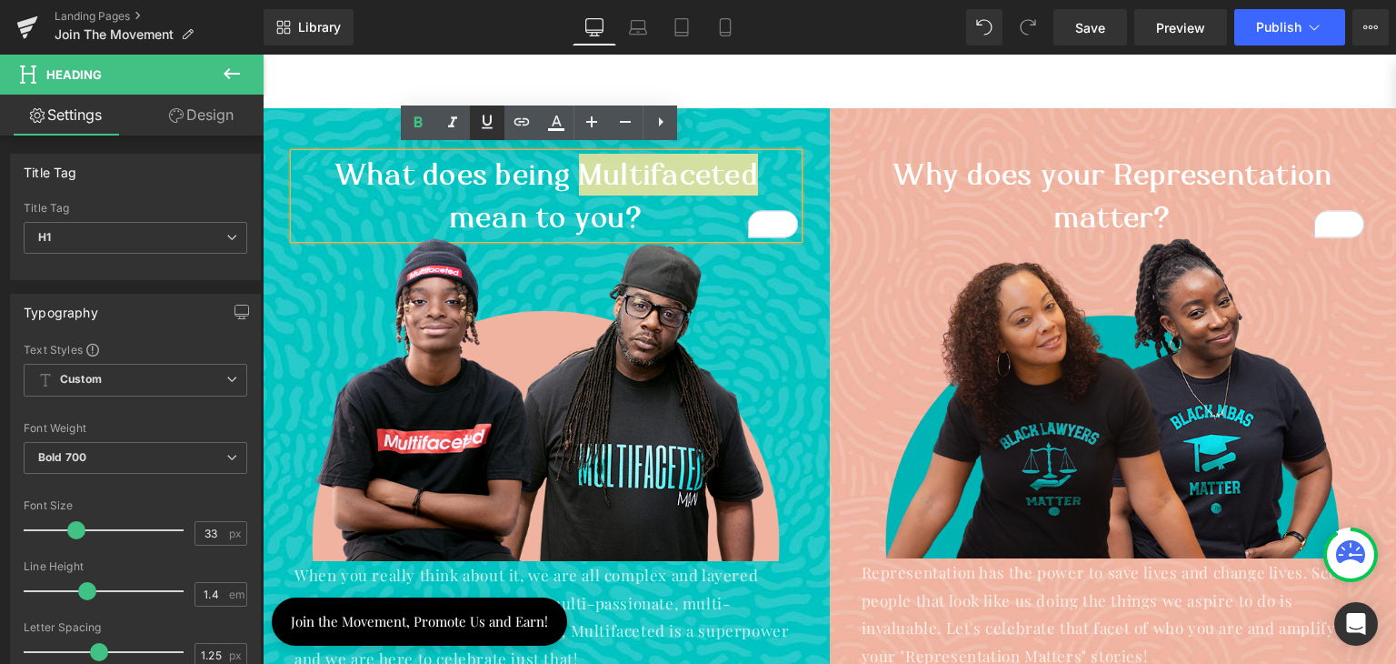
click at [491, 125] on icon at bounding box center [487, 122] width 22 height 22
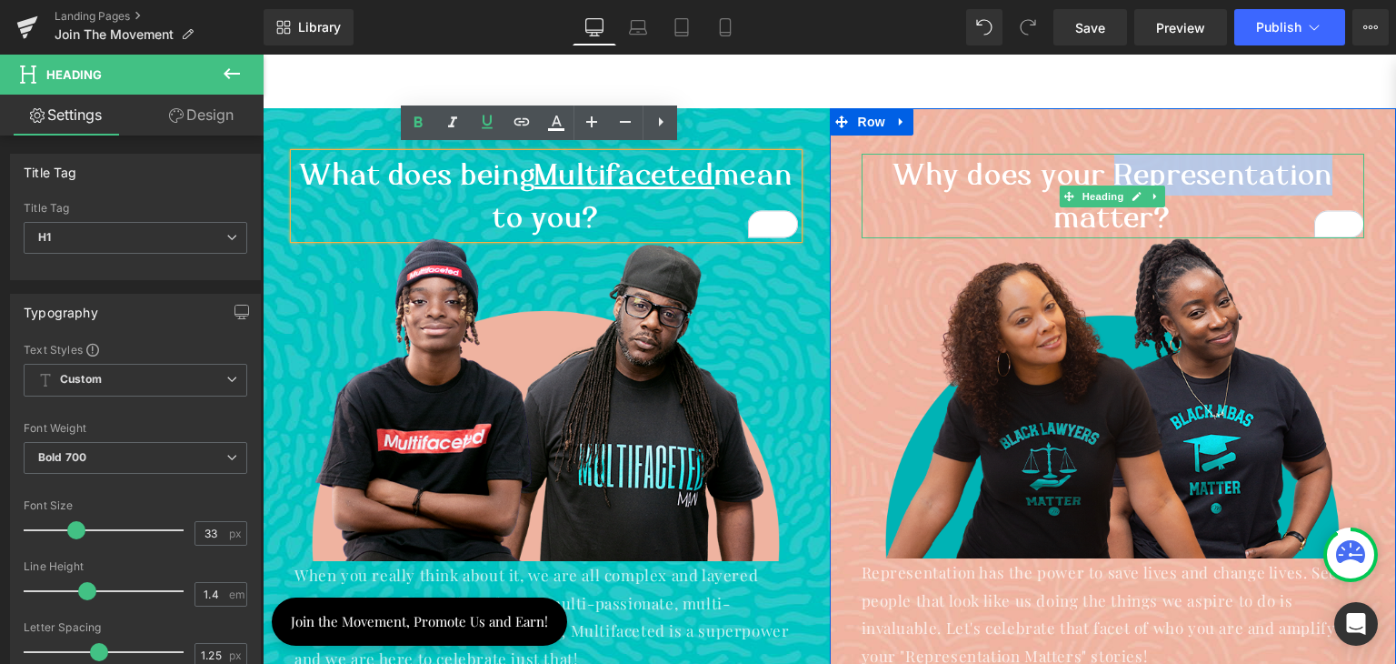
drag, startPoint x: 1111, startPoint y: 166, endPoint x: 1320, endPoint y: 164, distance: 209.1
click at [1320, 164] on h1 "Why does your Representation matter?" at bounding box center [1114, 196] width 504 height 84
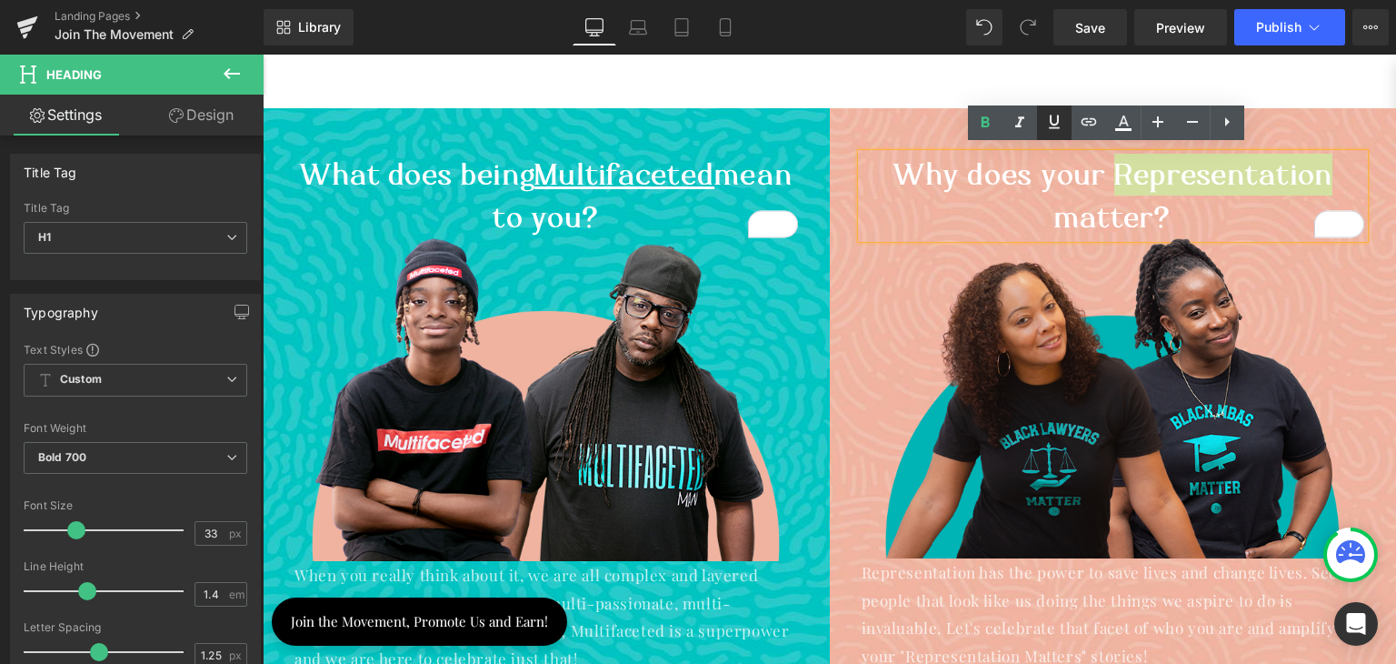
click at [1058, 117] on icon at bounding box center [1054, 122] width 11 height 14
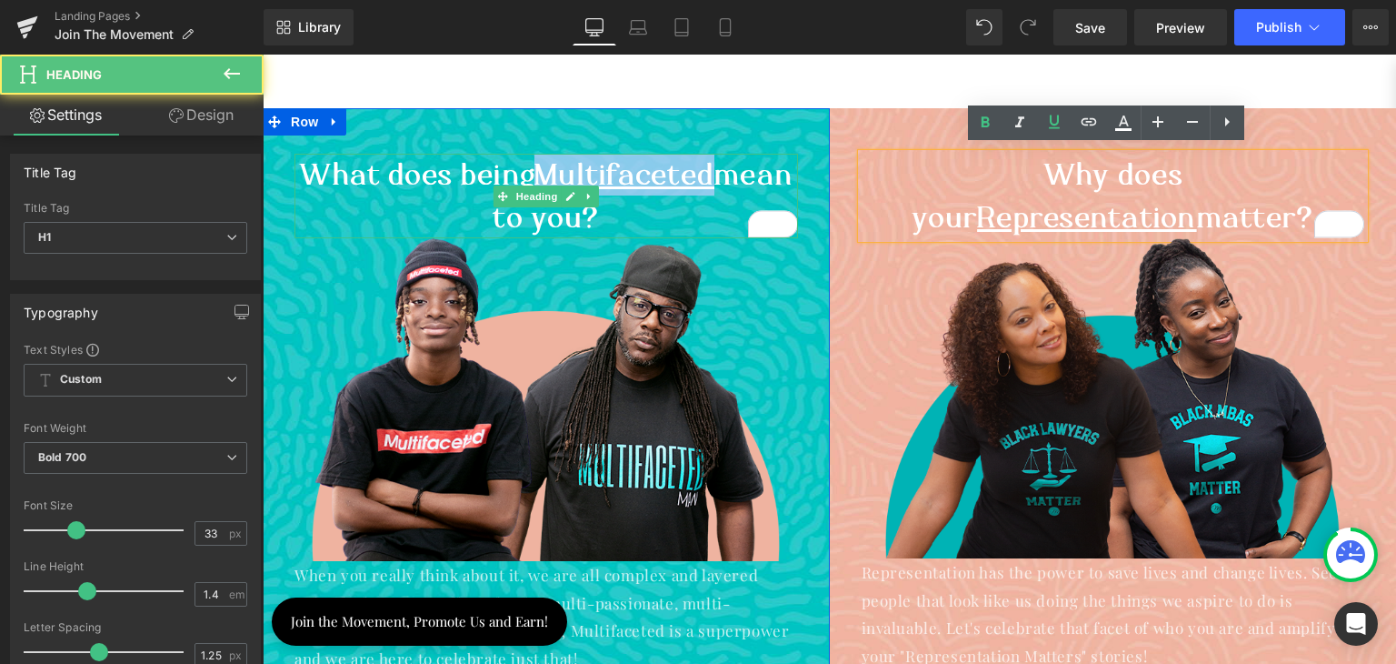
drag, startPoint x: 577, startPoint y: 160, endPoint x: 763, endPoint y: 165, distance: 185.5
click at [763, 165] on h1 "What does being Multifaceted mean to you?" at bounding box center [547, 196] width 504 height 84
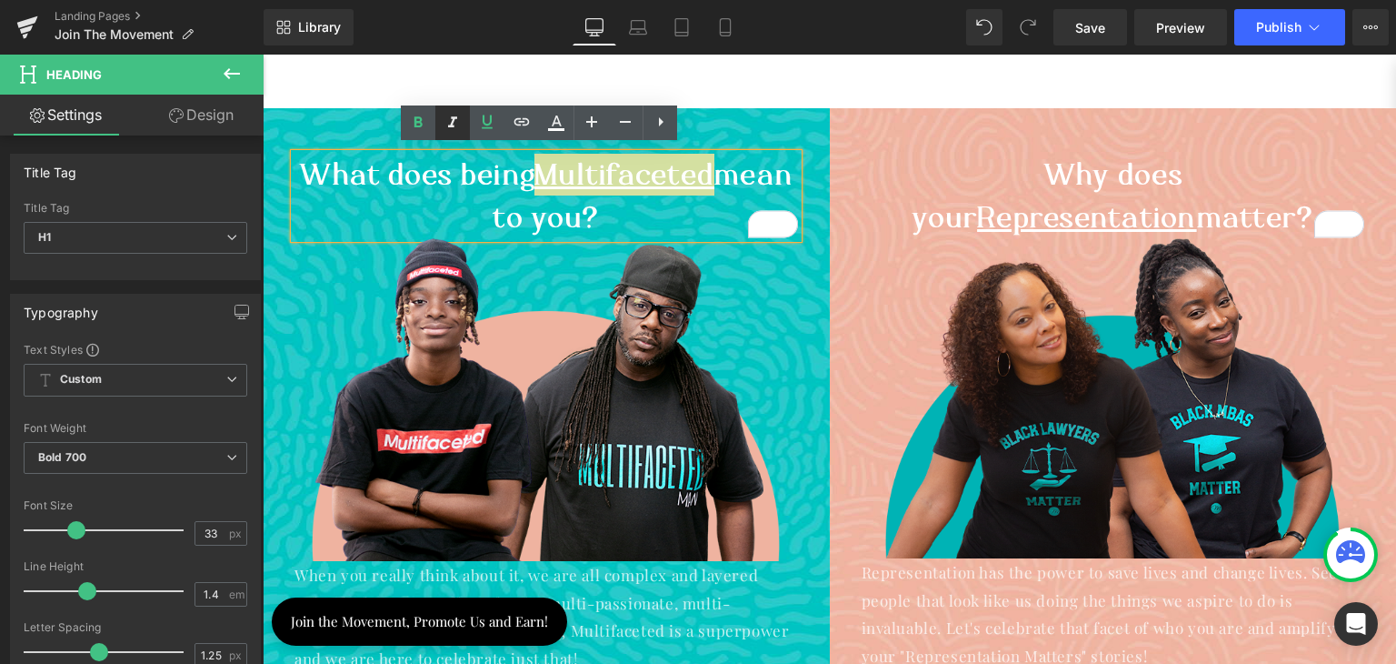
click at [458, 121] on icon at bounding box center [453, 123] width 22 height 22
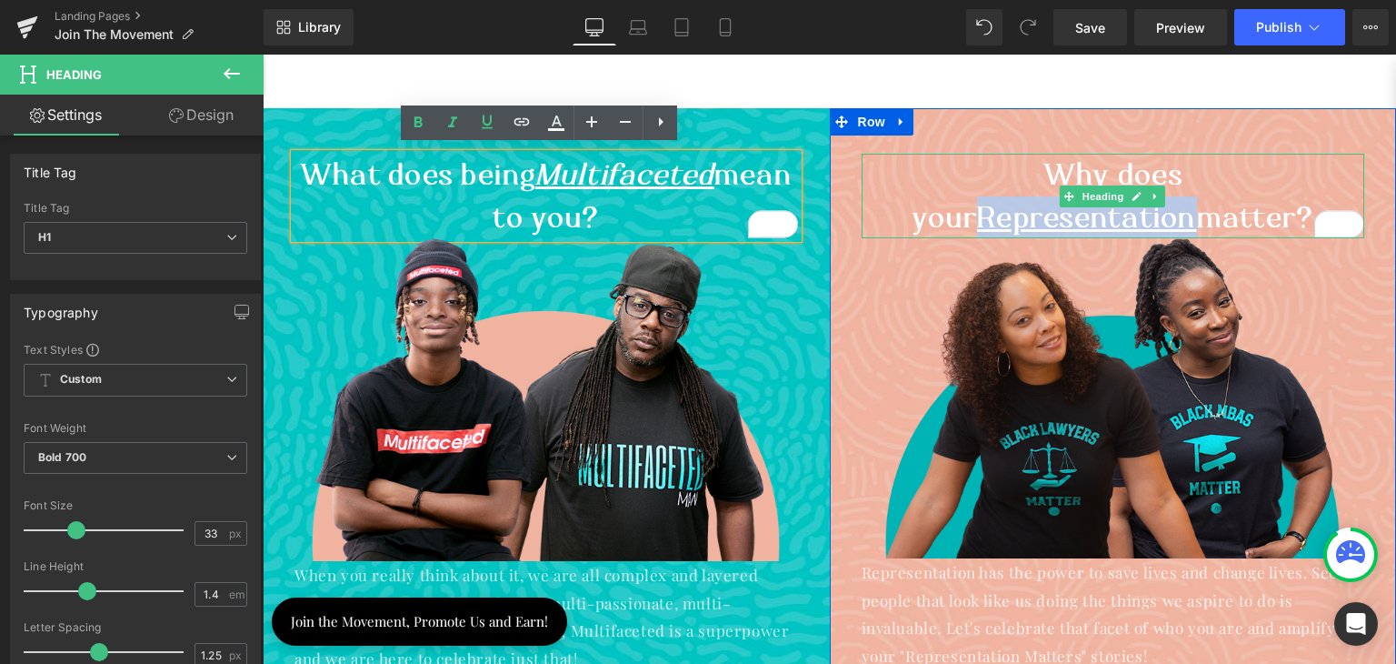
drag, startPoint x: 1106, startPoint y: 164, endPoint x: 1324, endPoint y: 172, distance: 217.4
click at [1197, 199] on u "Representation" at bounding box center [1087, 216] width 220 height 35
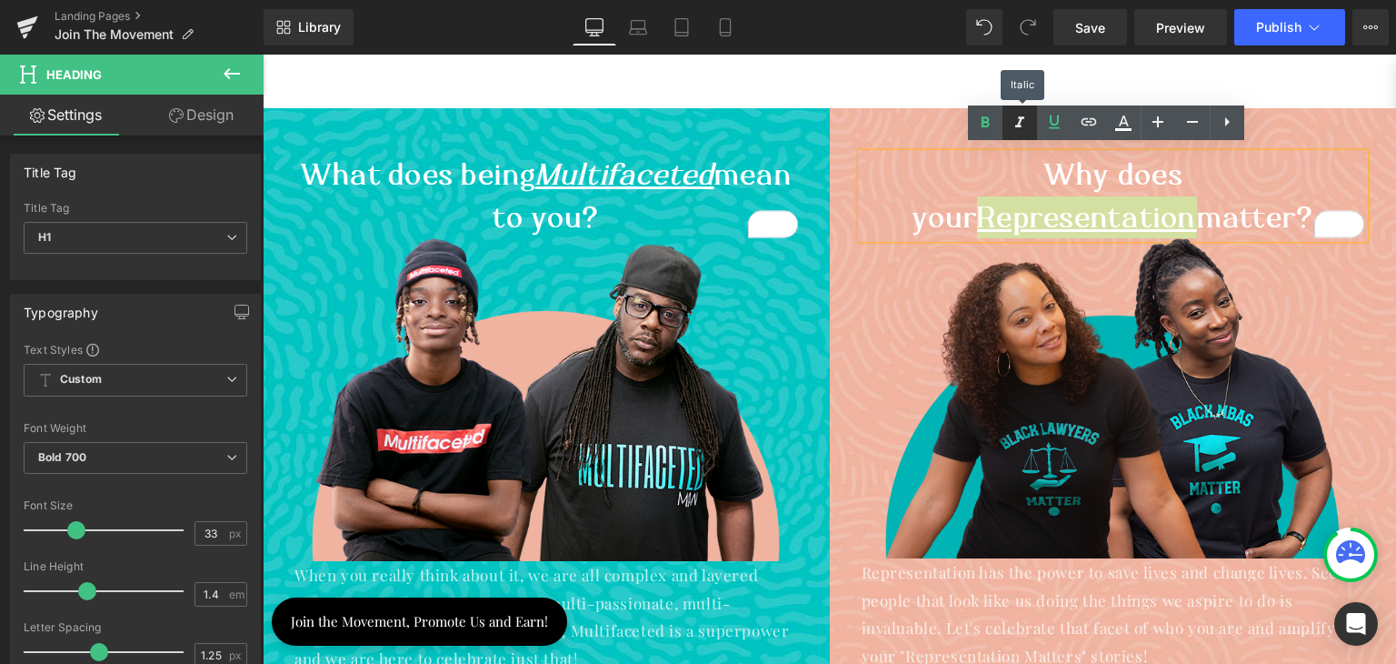
click at [1019, 115] on icon at bounding box center [1020, 123] width 22 height 22
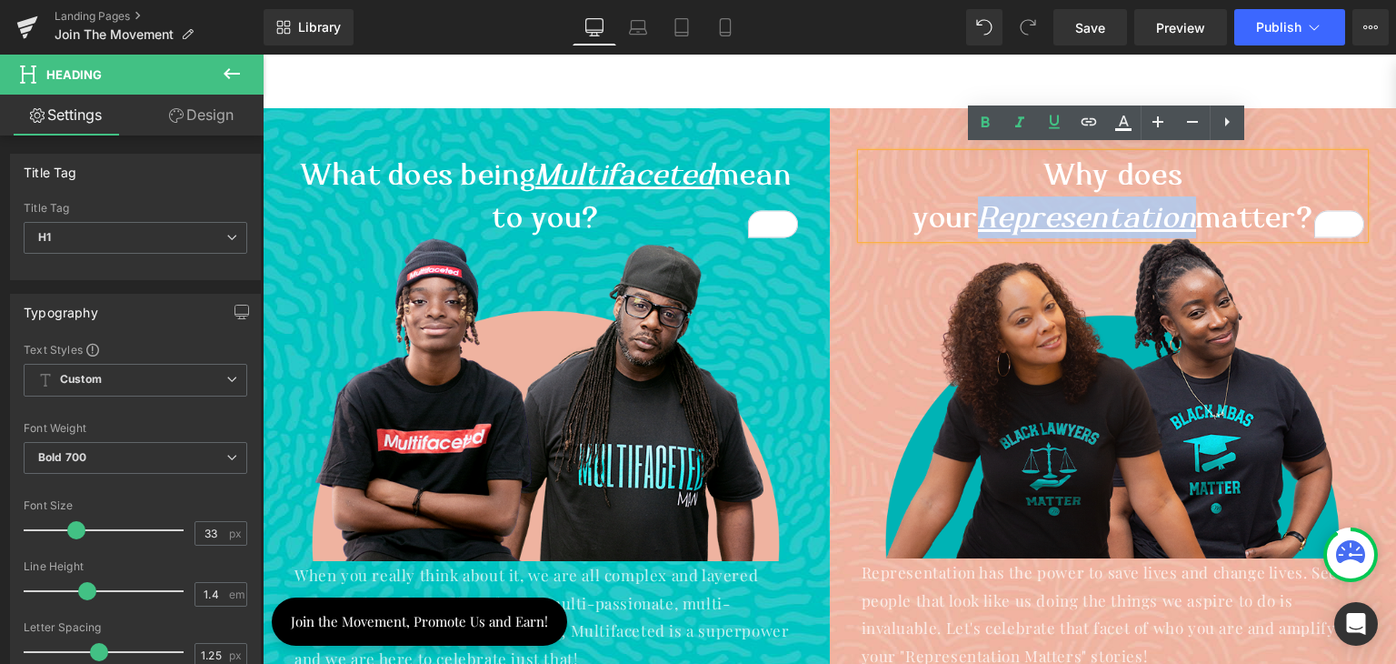
click at [792, 72] on div "What does being Multifaceted mean to you? Heading Image When you really think a…" at bounding box center [830, 419] width 1134 height 694
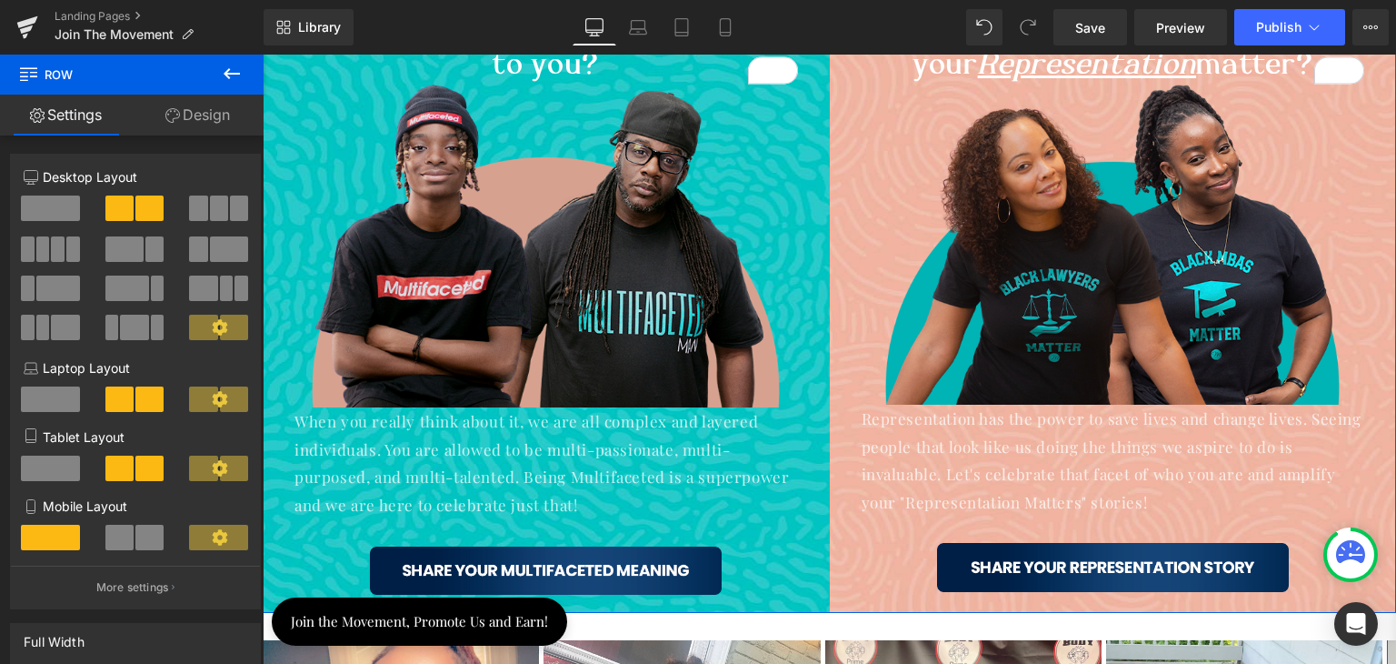
scroll to position [1454, 0]
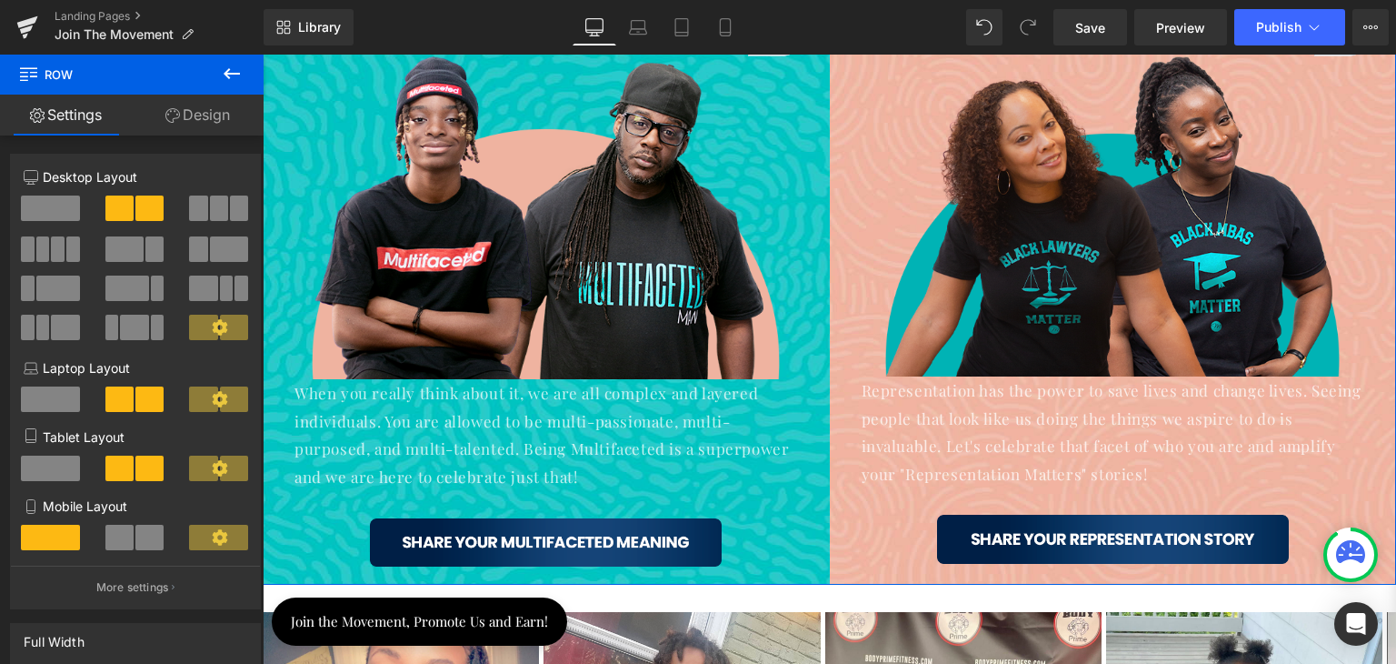
click at [614, 452] on p "When you really think about it, we are all complex and layered individuals. You…" at bounding box center [547, 434] width 504 height 111
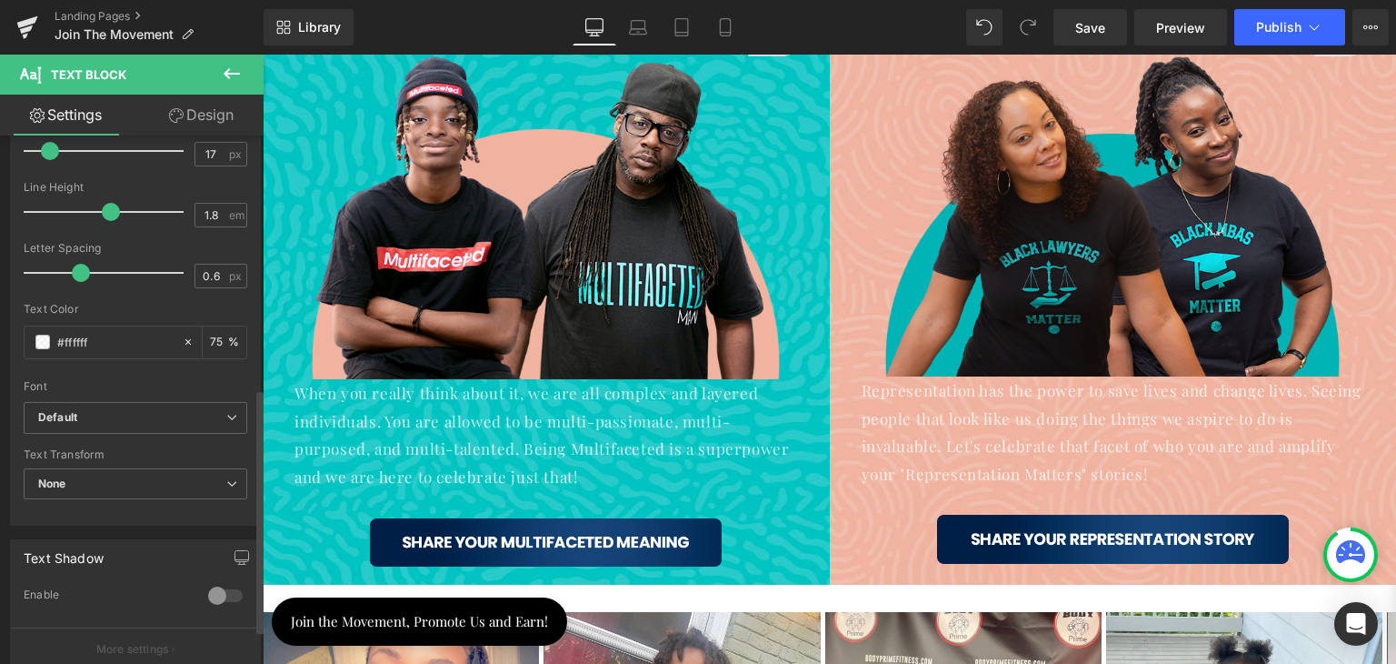
scroll to position [545, 0]
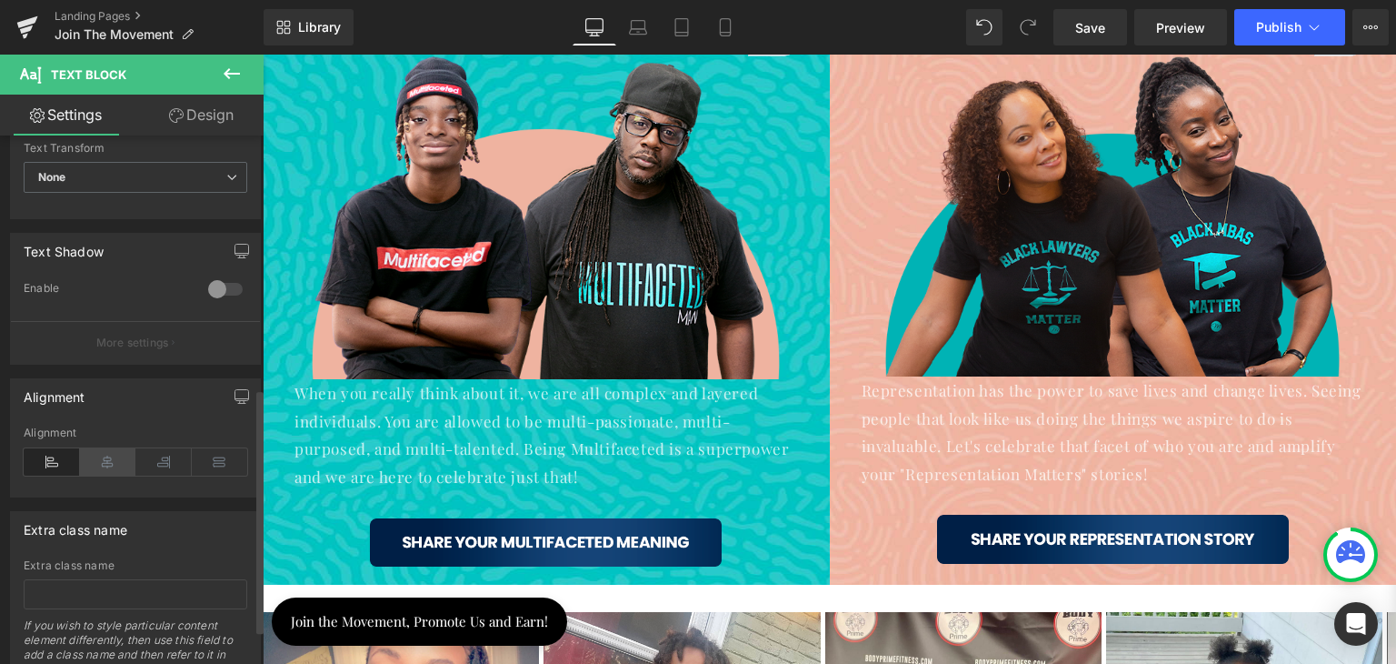
click at [114, 459] on icon at bounding box center [108, 461] width 56 height 27
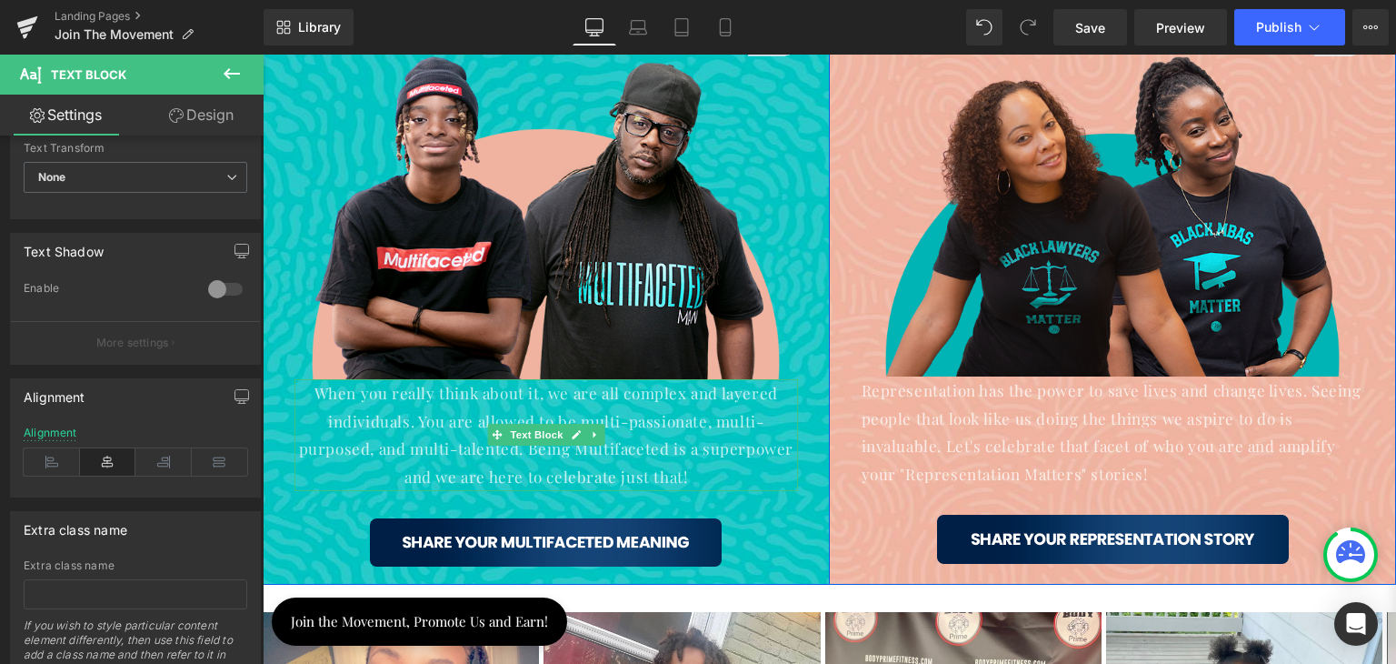
click at [678, 441] on p "When you really think about it, we are all complex and layered individuals. You…" at bounding box center [547, 434] width 504 height 111
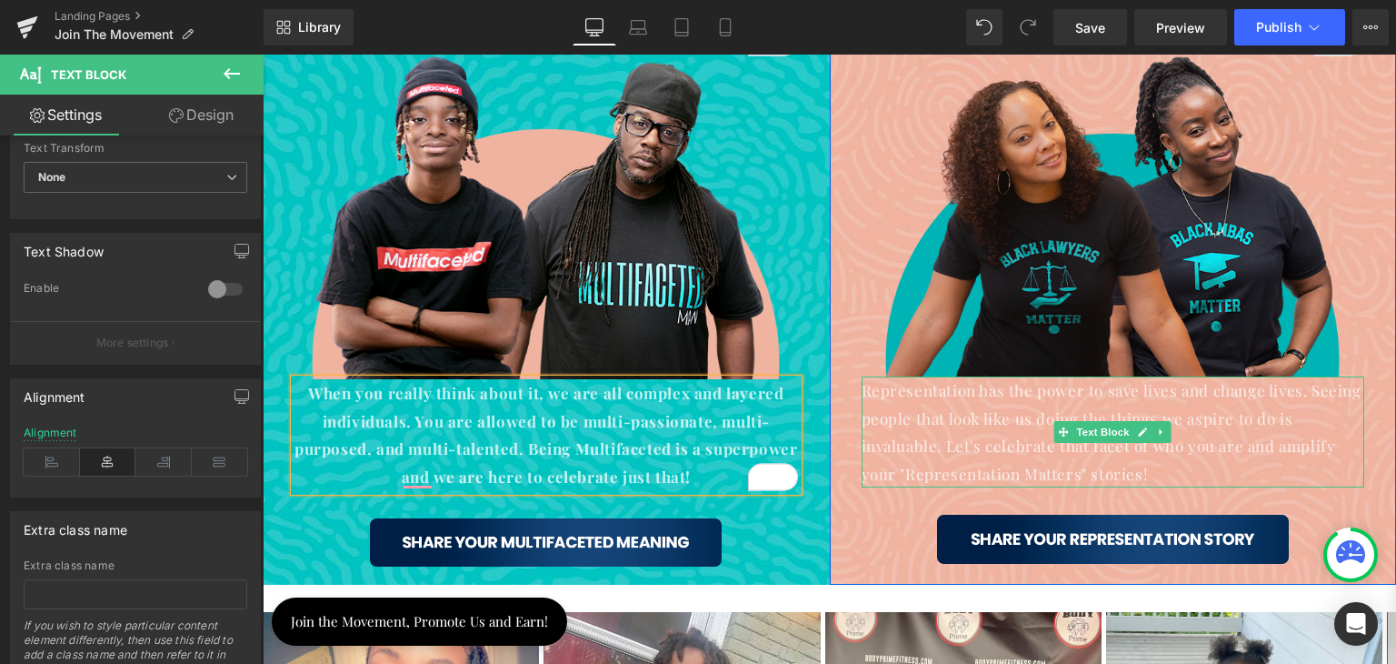
click at [941, 432] on p "Representation has the power to save lives and change lives. Seeing people that…" at bounding box center [1114, 431] width 504 height 111
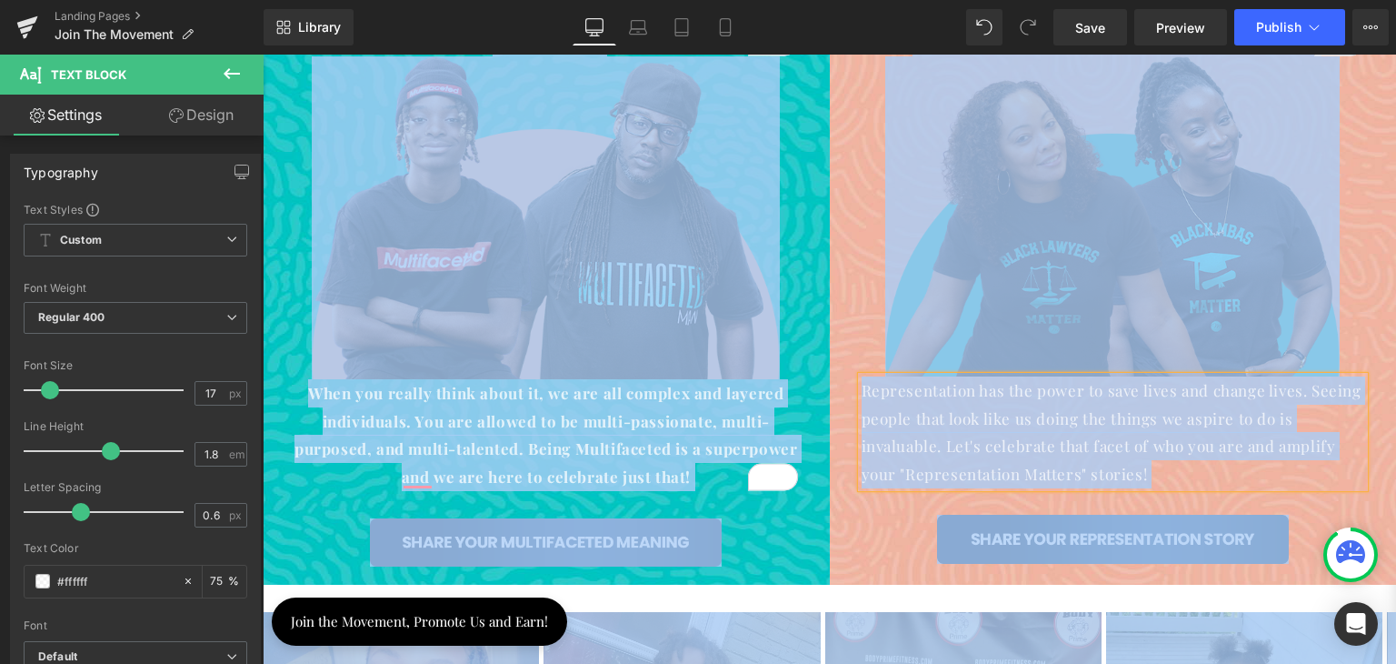
click at [915, 449] on p "Representation has the power to save lives and change lives. Seeing people that…" at bounding box center [1114, 431] width 504 height 111
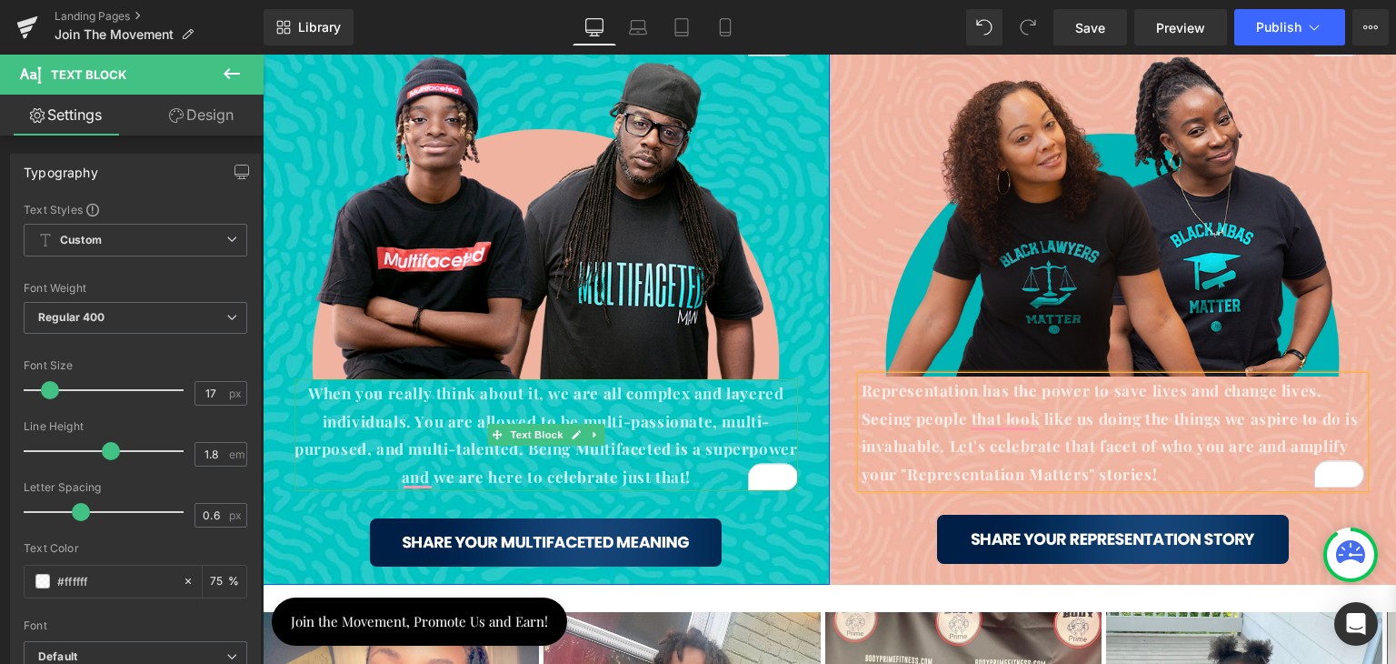
drag, startPoint x: 539, startPoint y: 412, endPoint x: 614, endPoint y: 399, distance: 75.6
click at [540, 412] on strong "When you really think about it, we are all complex and layered individuals. You…" at bounding box center [546, 435] width 503 height 104
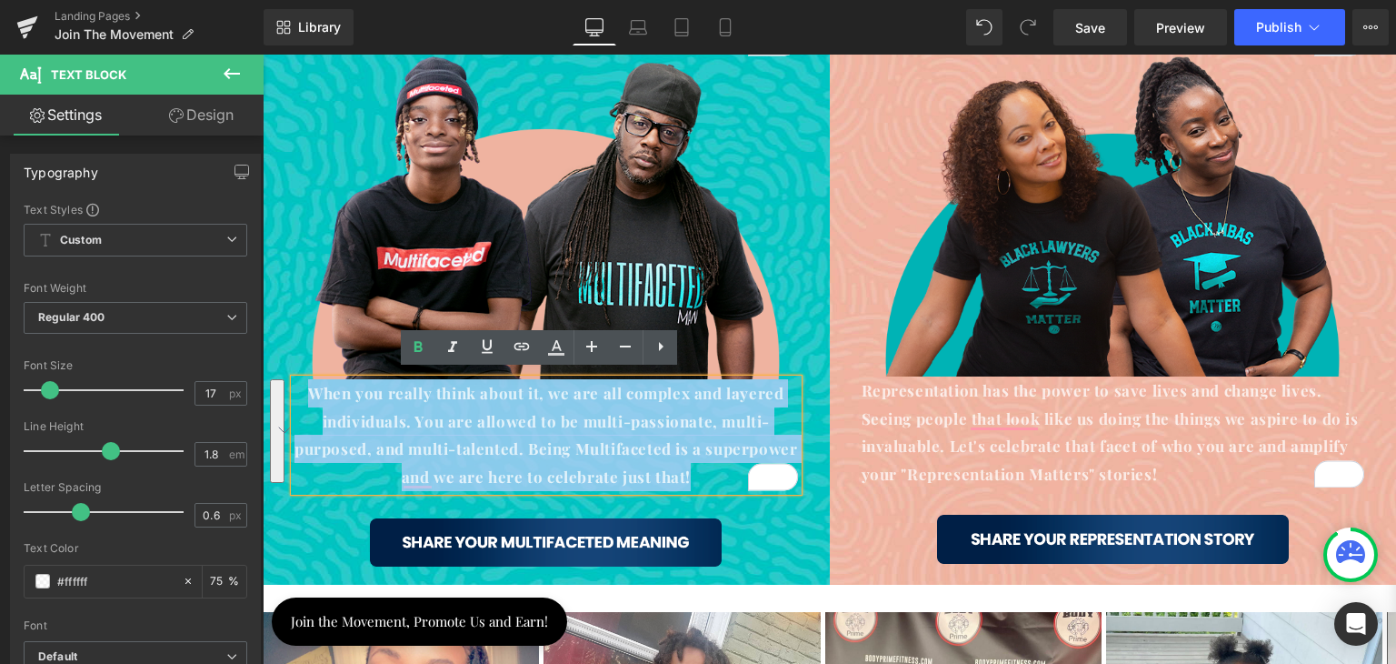
drag, startPoint x: 511, startPoint y: 451, endPoint x: 302, endPoint y: 393, distance: 217.0
click at [302, 393] on p "When you really think about it, we are all complex and layered individuals. You…" at bounding box center [547, 434] width 504 height 111
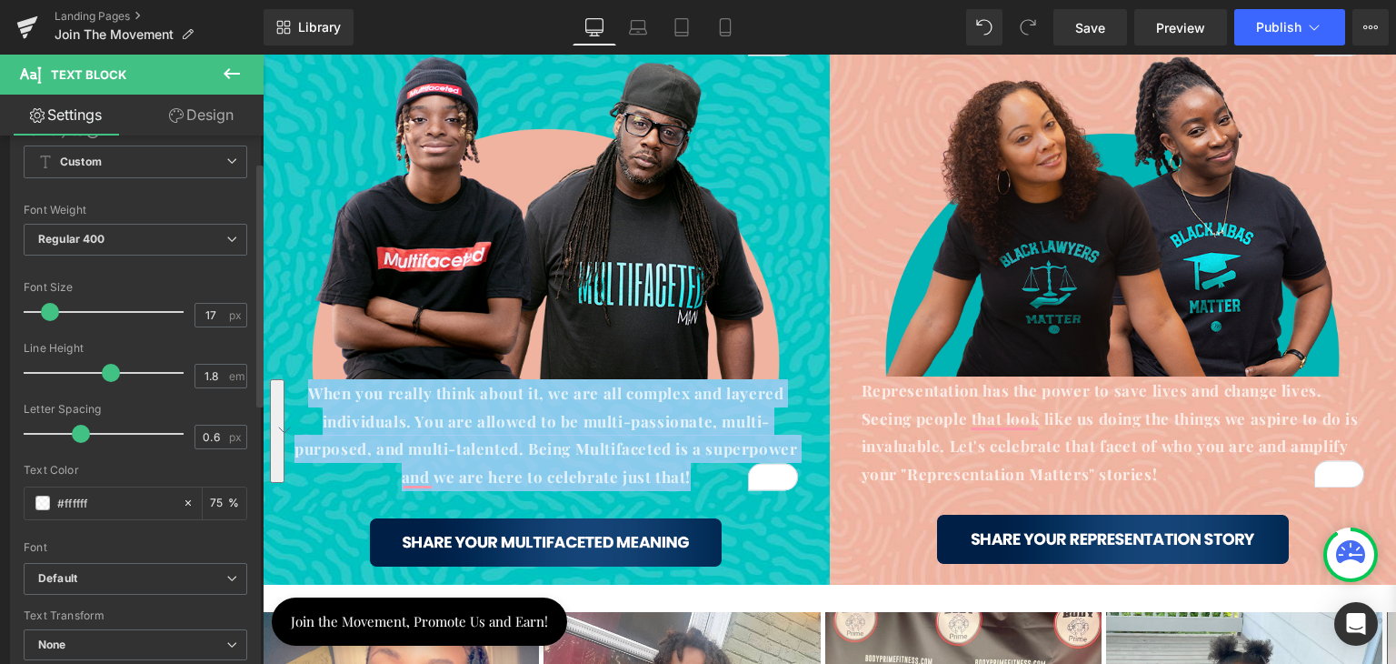
scroll to position [182, 0]
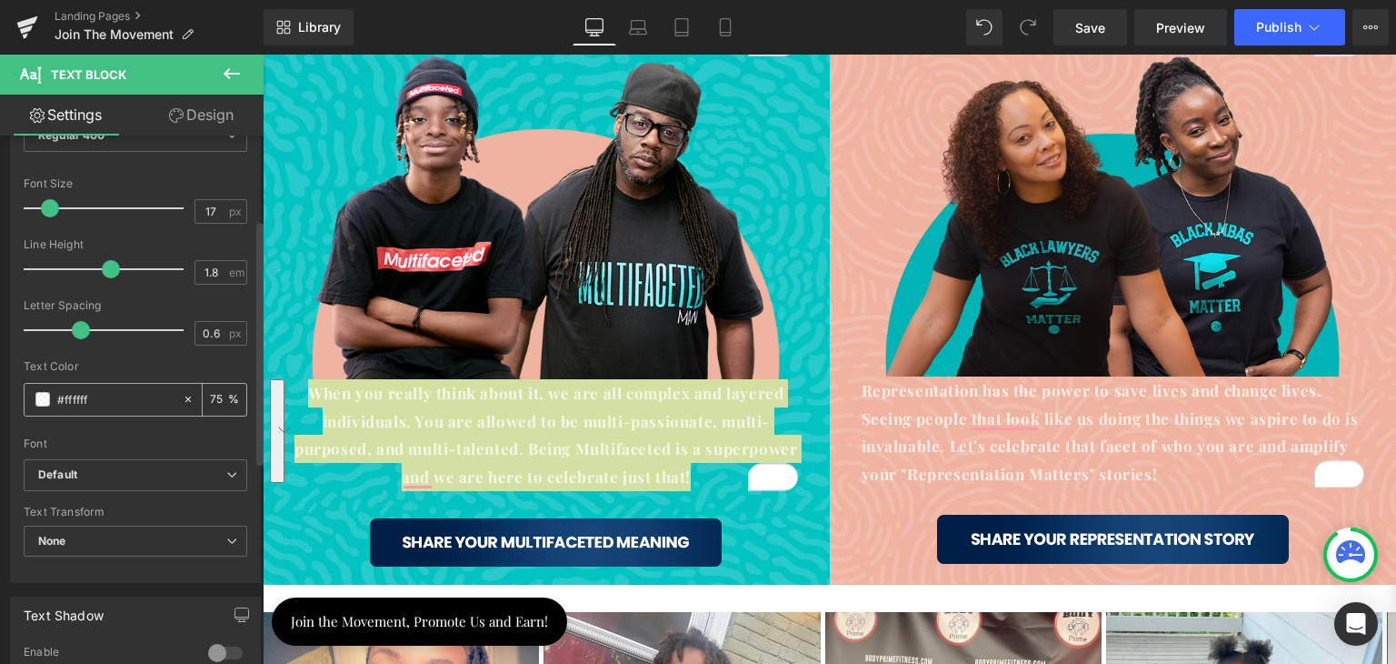
click at [217, 397] on input "75" at bounding box center [219, 399] width 18 height 20
drag, startPoint x: 216, startPoint y: 397, endPoint x: 205, endPoint y: 399, distance: 12.0
click at [210, 399] on input "75" at bounding box center [219, 399] width 18 height 20
type input "100"
click at [207, 431] on div at bounding box center [136, 431] width 224 height 12
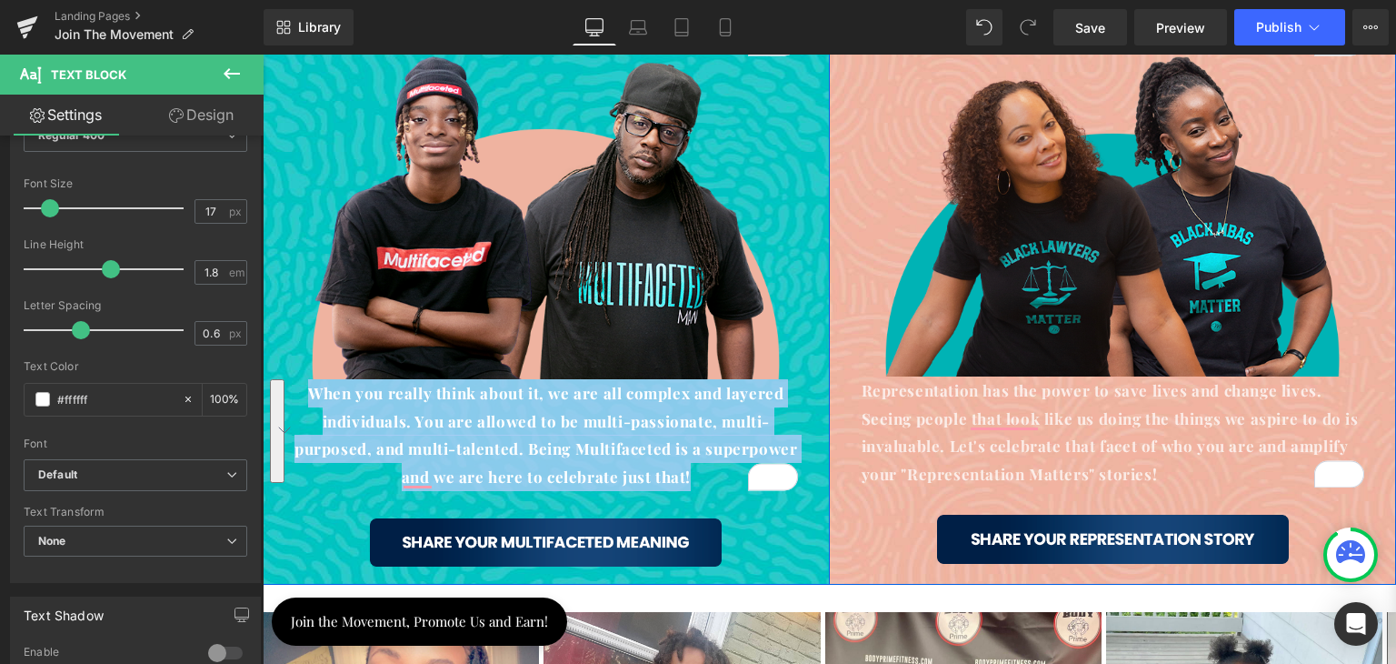
click at [785, 501] on div "What does being Multifaceted mean to you? Heading Image When you really think a…" at bounding box center [546, 269] width 531 height 594
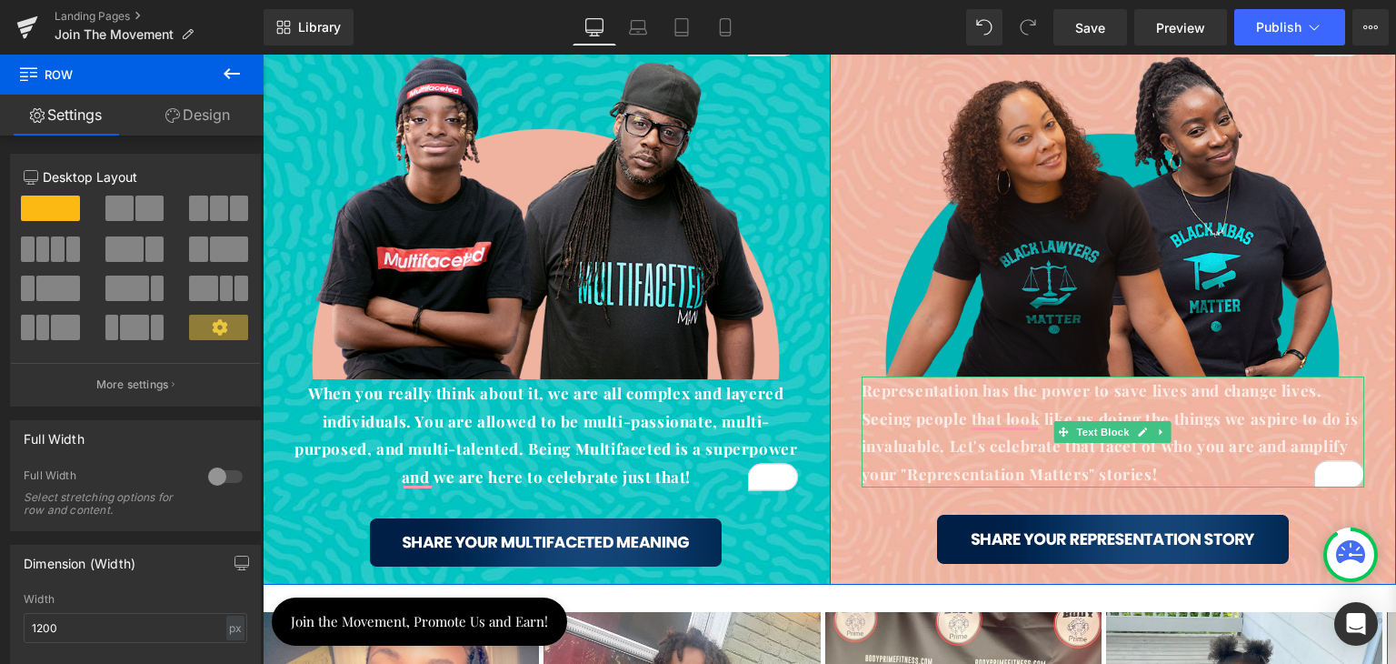
click at [956, 437] on strong "Representation has the power to save lives and change lives. Seeing people that…" at bounding box center [1110, 432] width 497 height 104
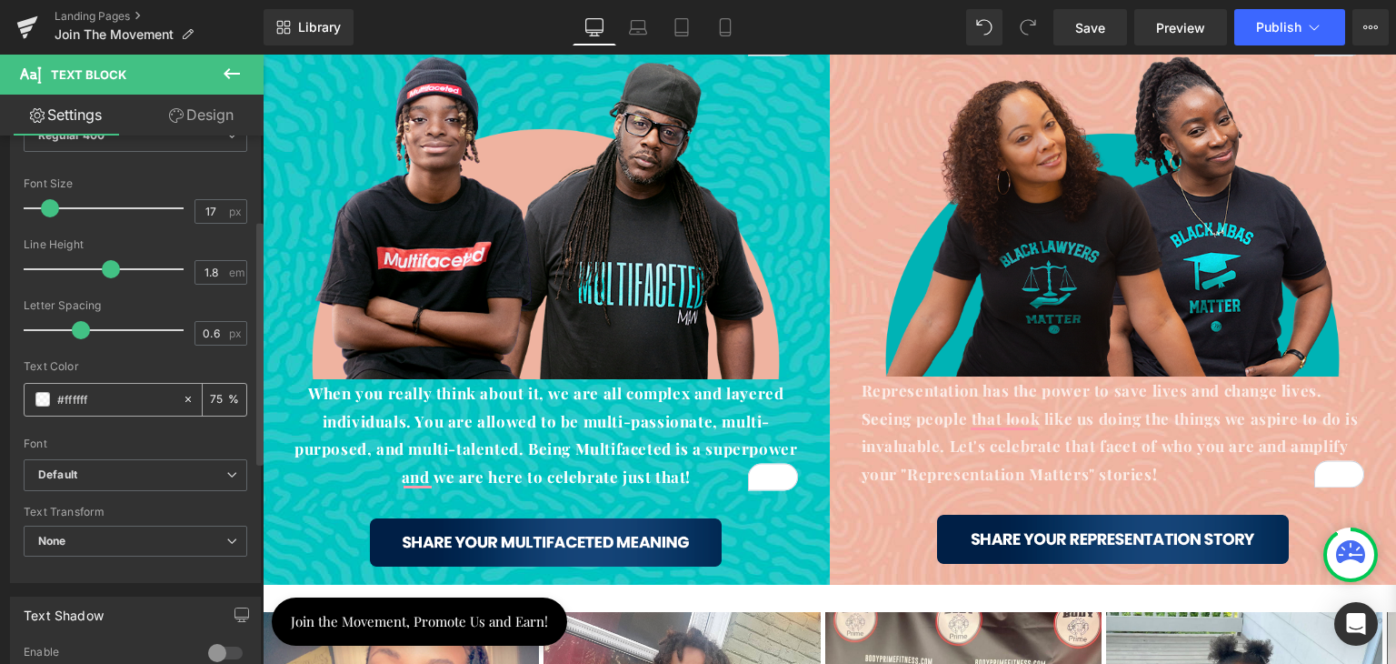
click at [213, 395] on input "75" at bounding box center [219, 399] width 18 height 20
click at [210, 395] on input "75" at bounding box center [219, 399] width 18 height 20
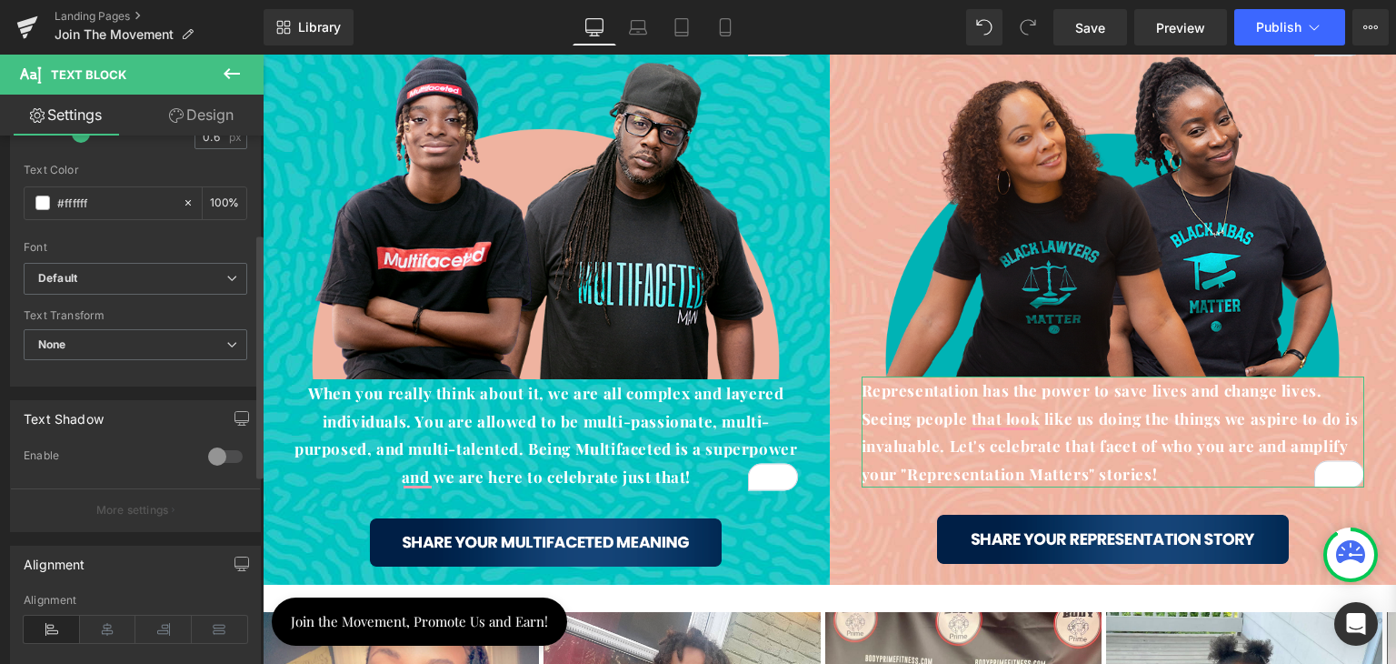
scroll to position [618, 0]
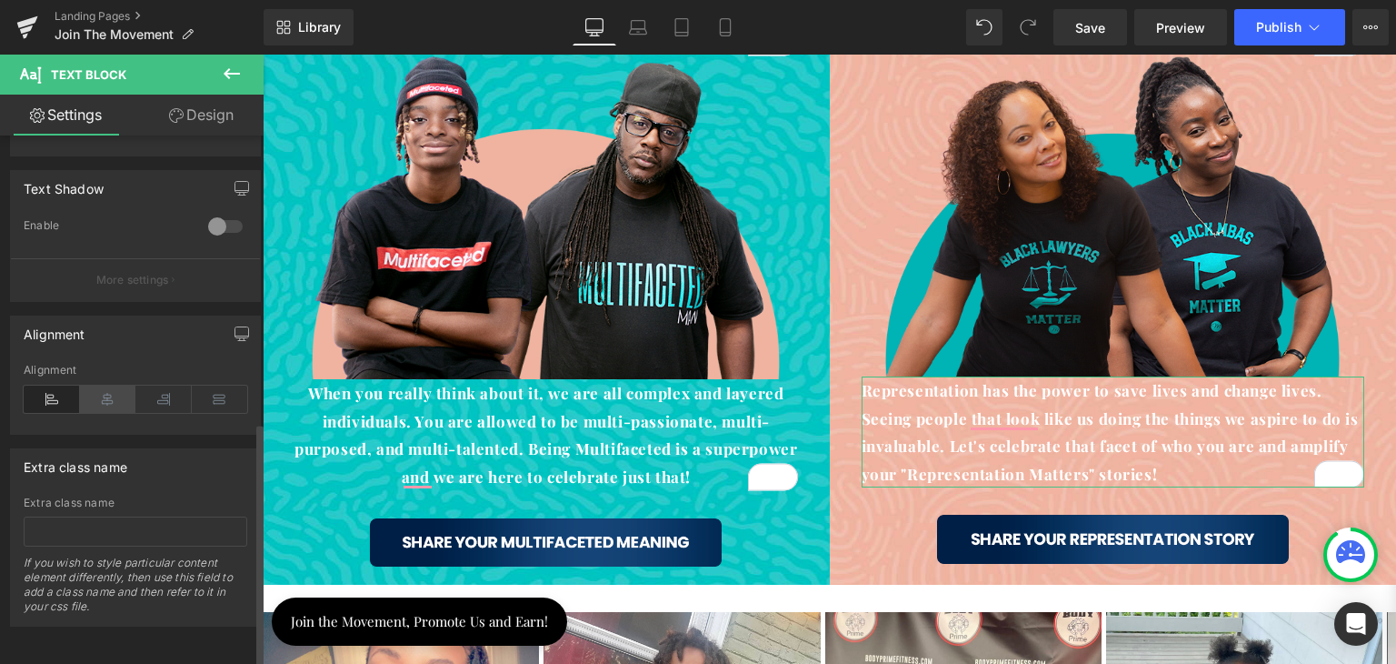
type input "100"
click at [110, 385] on icon at bounding box center [108, 398] width 56 height 27
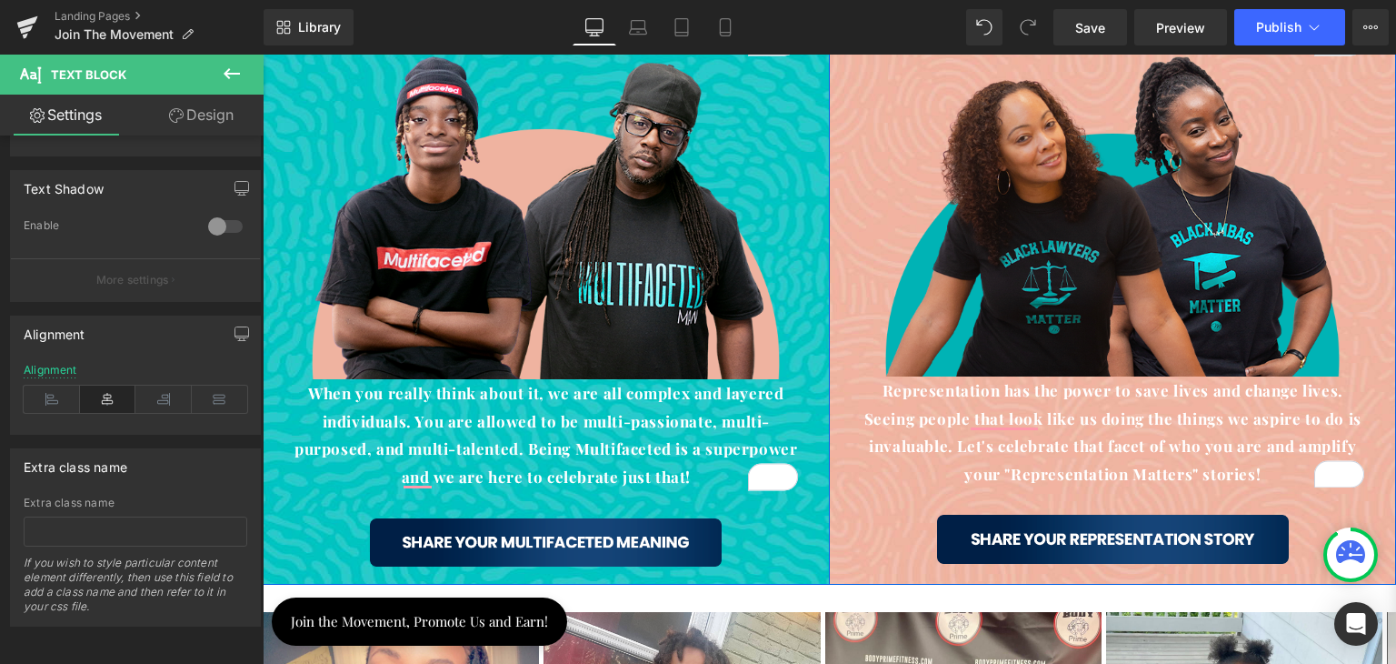
click at [758, 562] on div "What does being Multifaceted mean to you? Heading Image When you really think a…" at bounding box center [546, 255] width 567 height 658
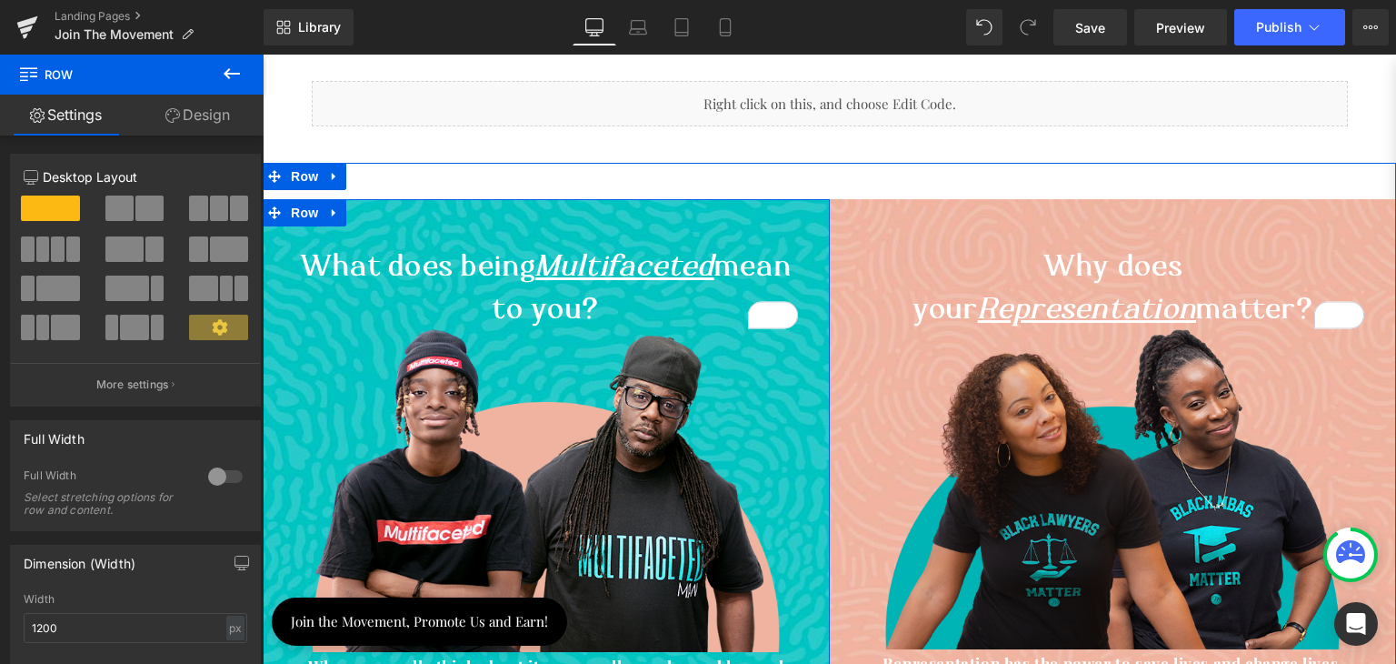
scroll to position [1273, 0]
